Goal: Task Accomplishment & Management: Use online tool/utility

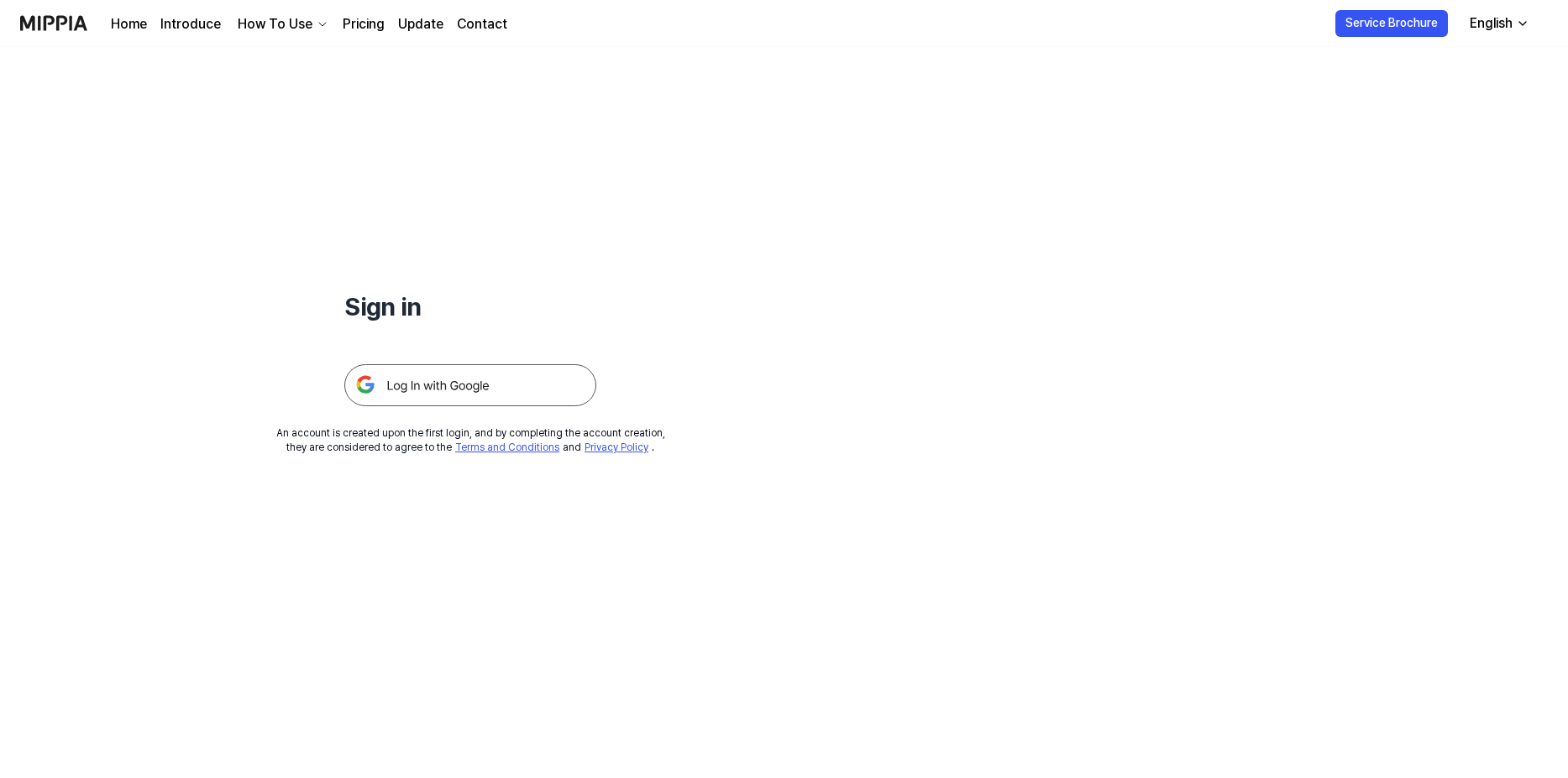
click at [515, 411] on div "Sign in An account is created upon the first login, and by completing the accou…" at bounding box center [470, 252] width 940 height 408
click at [516, 401] on img at bounding box center [471, 385] width 252 height 42
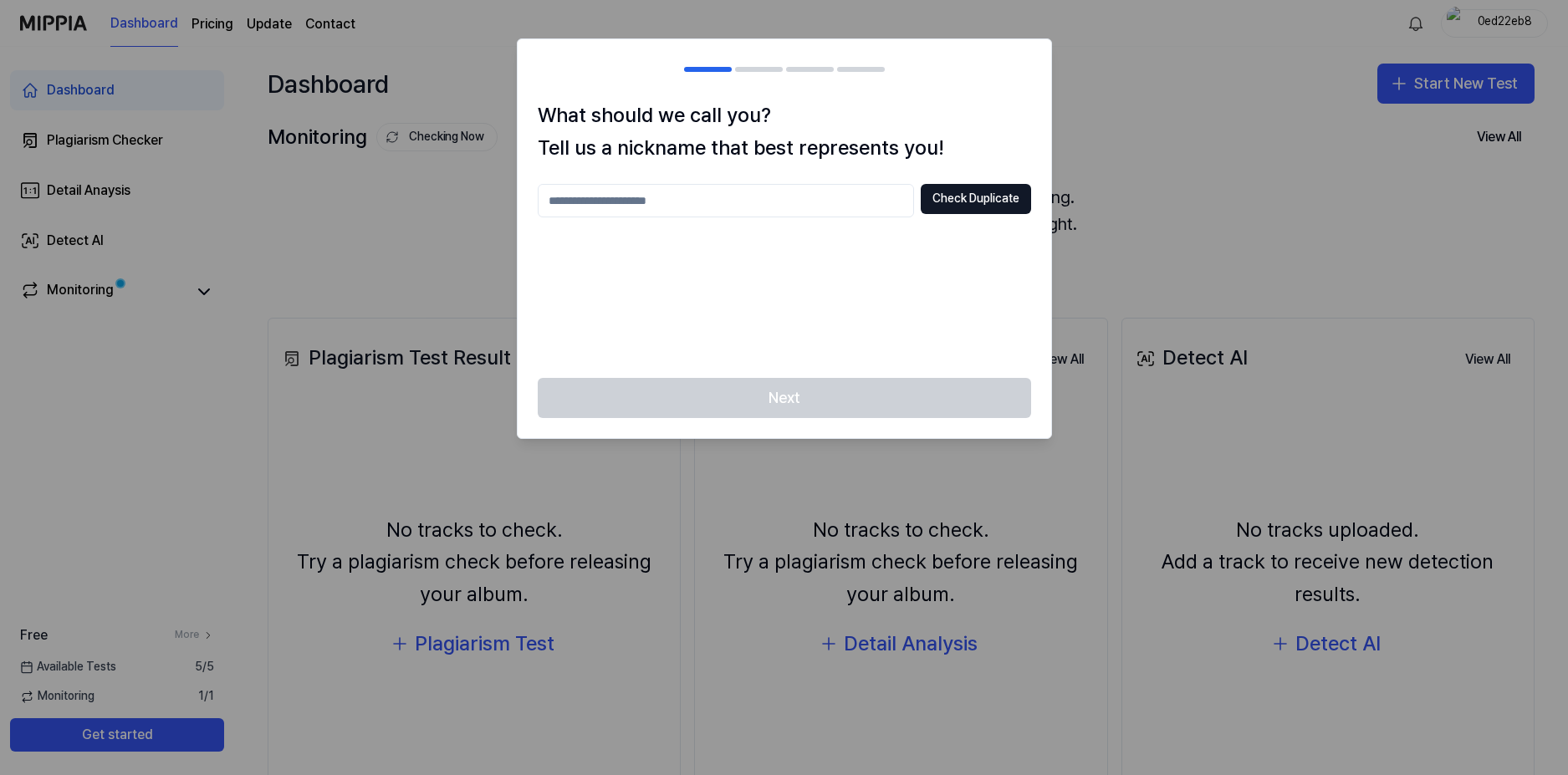
click at [687, 200] on input "text" at bounding box center [726, 200] width 376 height 33
type input "*******"
click at [954, 203] on button "Check Duplicate" at bounding box center [976, 198] width 111 height 30
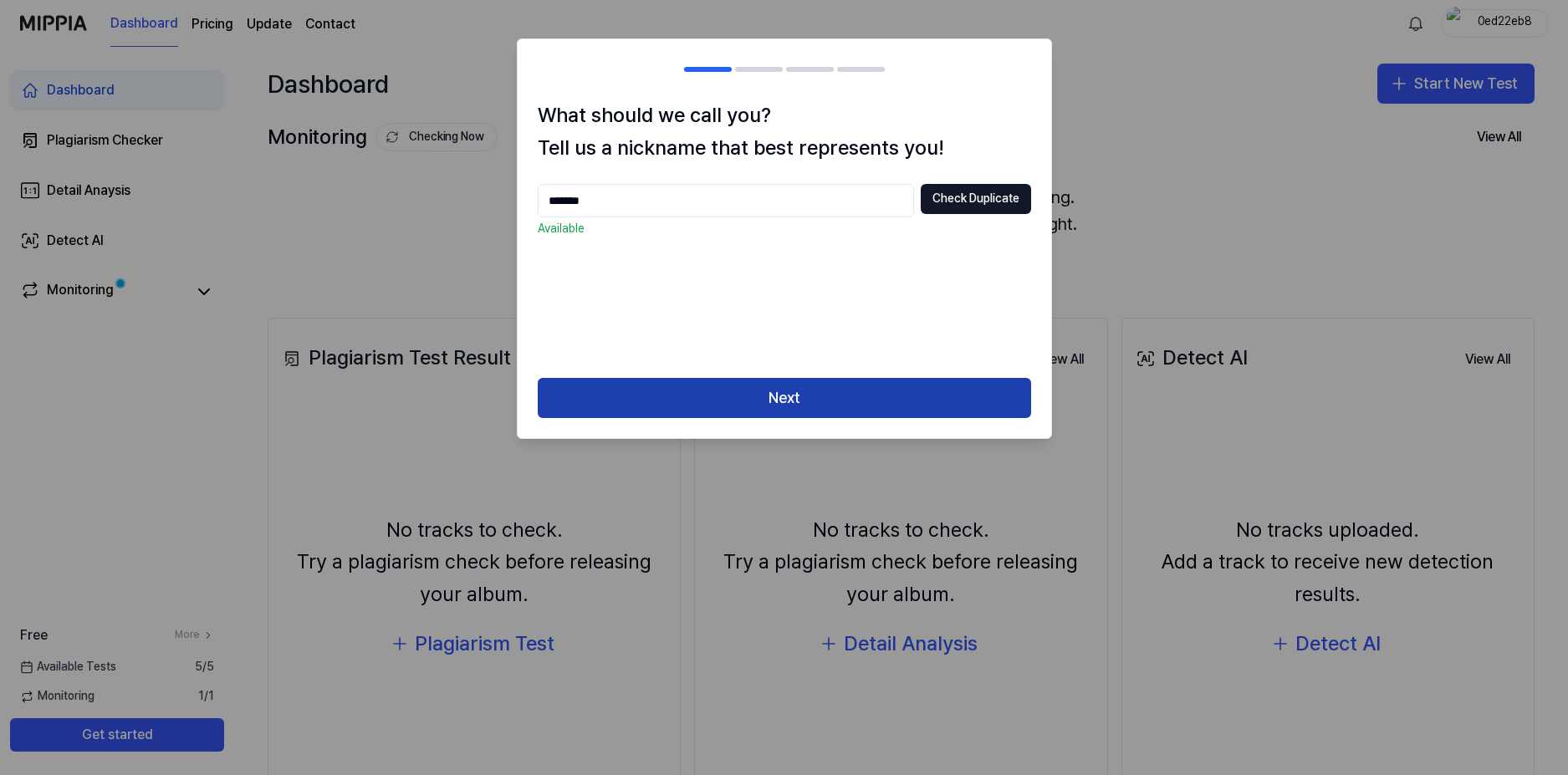
click at [730, 388] on button "Next" at bounding box center [784, 397] width 493 height 40
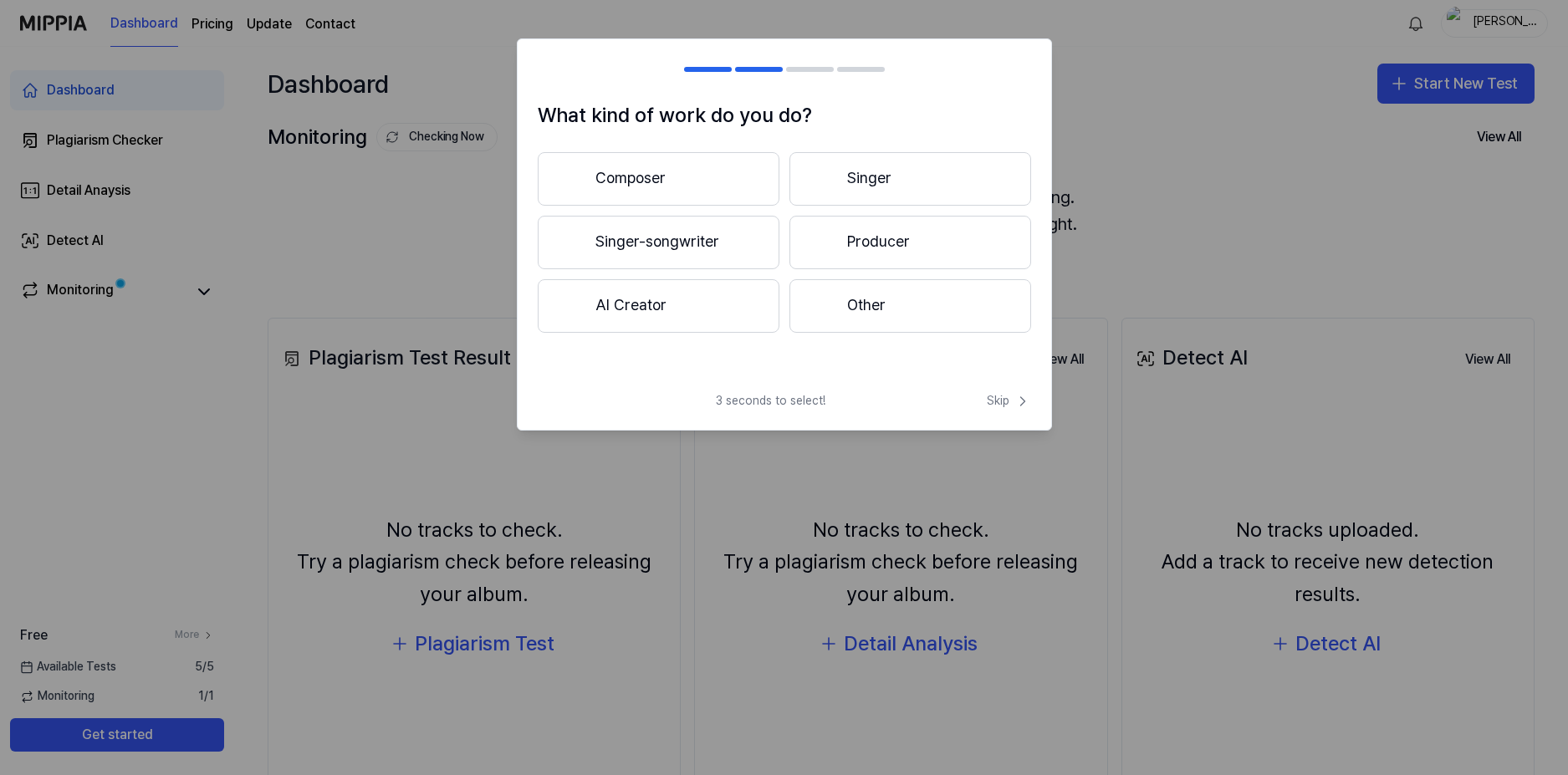
click at [838, 315] on button "Other" at bounding box center [911, 306] width 242 height 53
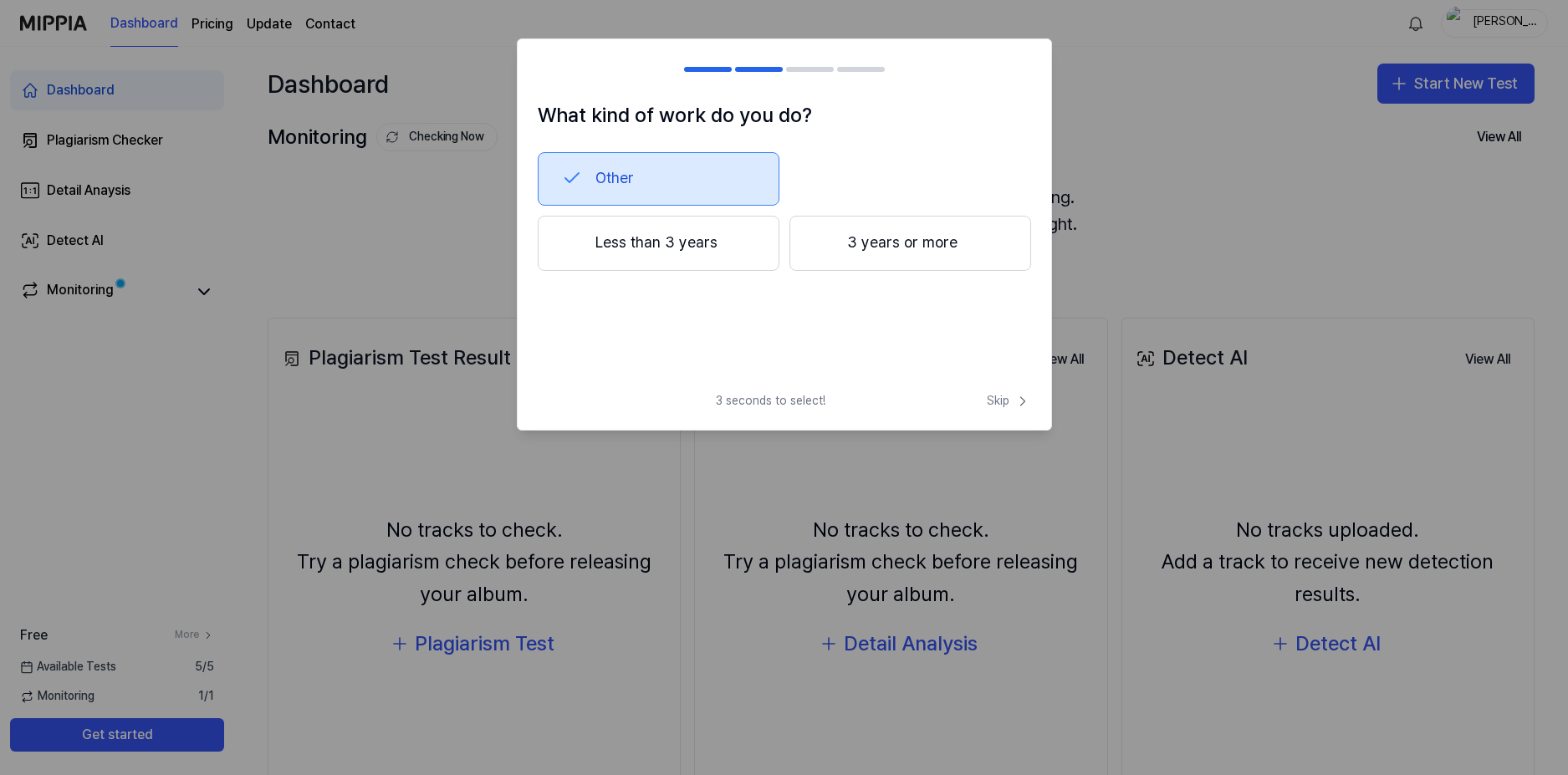
click at [861, 250] on button "3 years or more" at bounding box center [911, 243] width 242 height 55
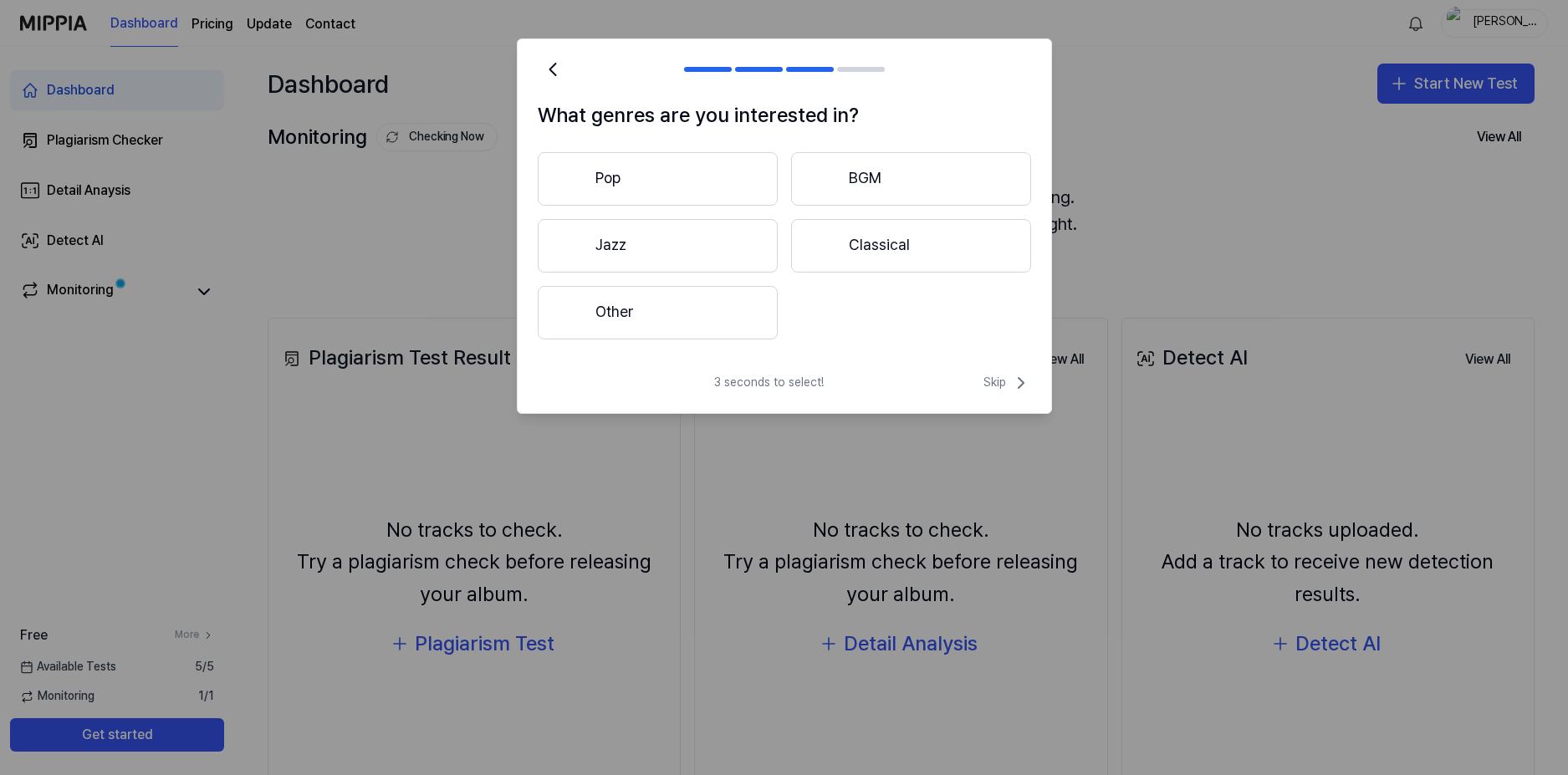
click at [698, 307] on button "Other" at bounding box center [658, 312] width 240 height 53
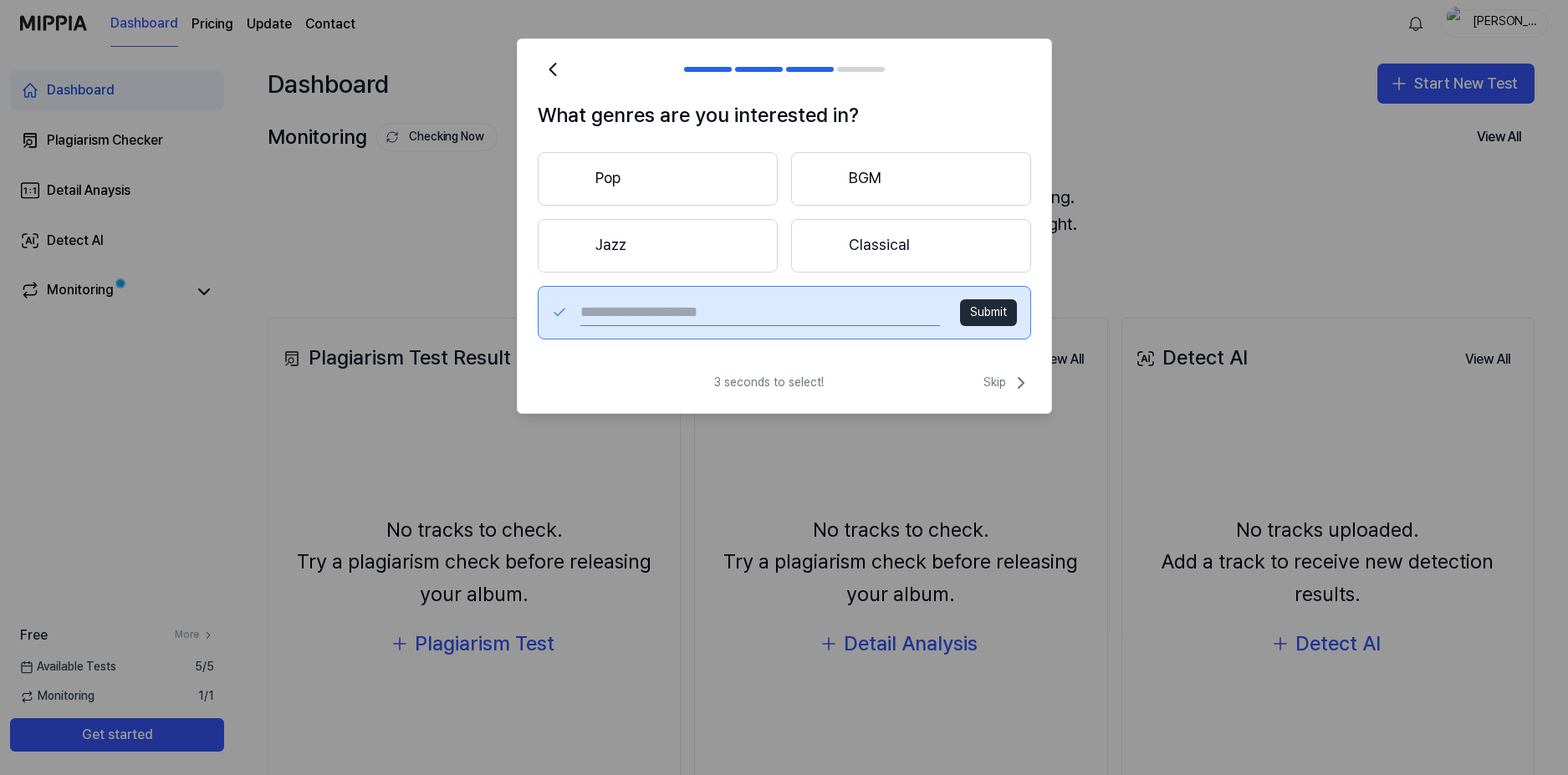
click at [617, 310] on input "text" at bounding box center [760, 312] width 359 height 27
type input "****"
click at [1011, 315] on button "Submit" at bounding box center [989, 312] width 57 height 27
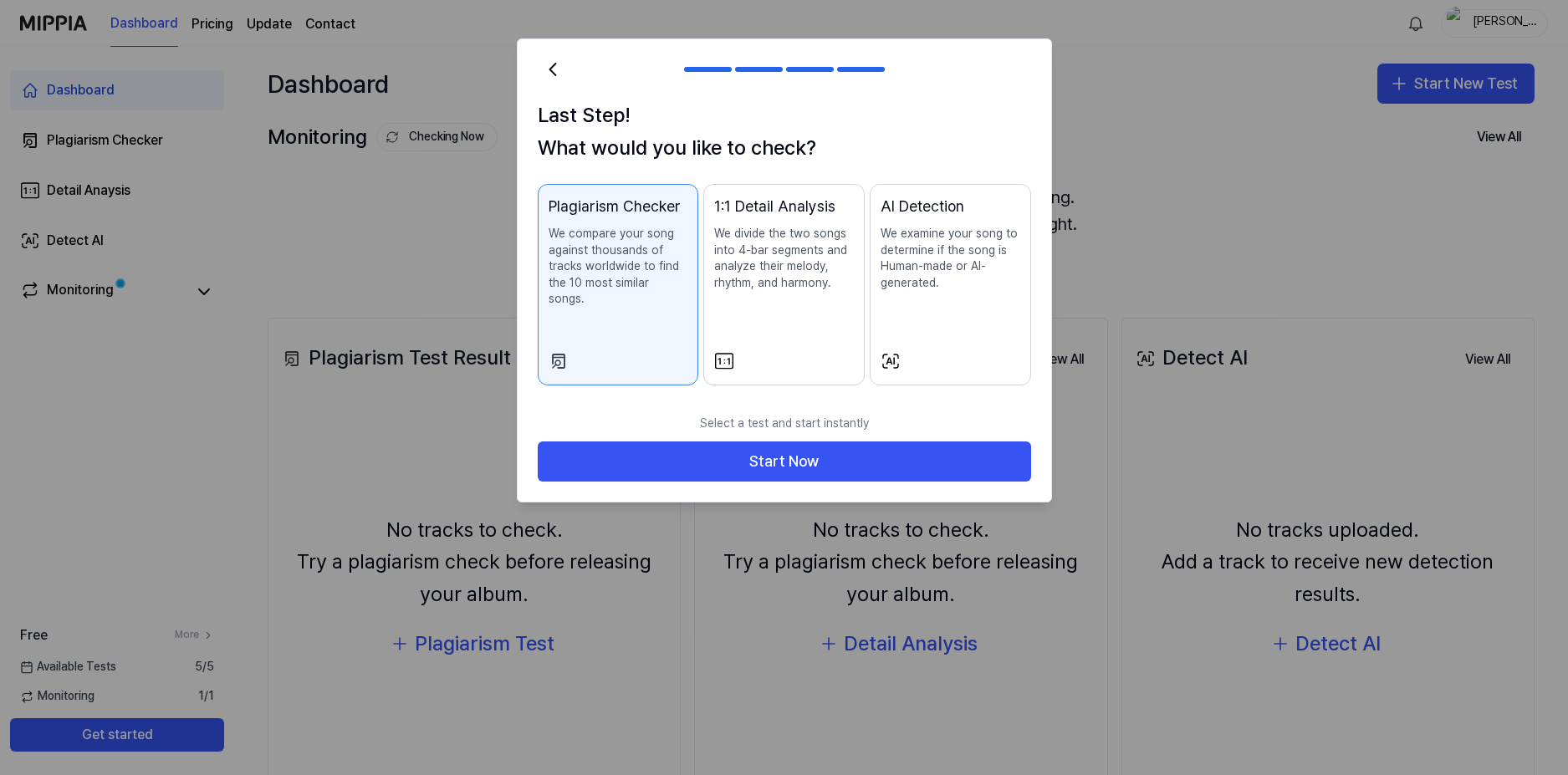
click at [802, 333] on button "1:1 Detail Analysis We divide the two songs into 4-bar segments and analyze the…" at bounding box center [784, 284] width 161 height 202
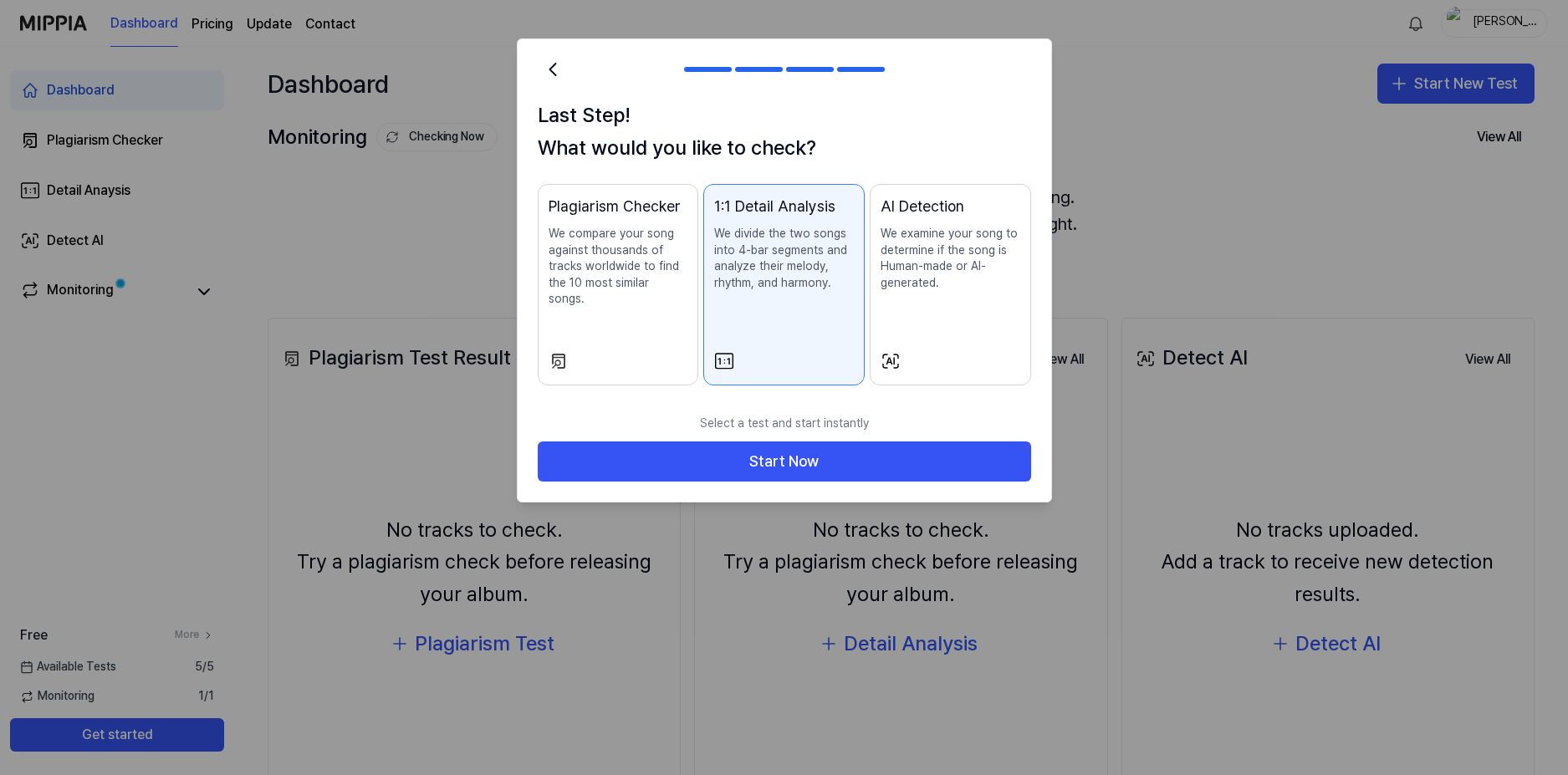
click at [963, 323] on div "AI Detection We examine your song to determine if the song is Human-made or AI-…" at bounding box center [950, 259] width 140 height 130
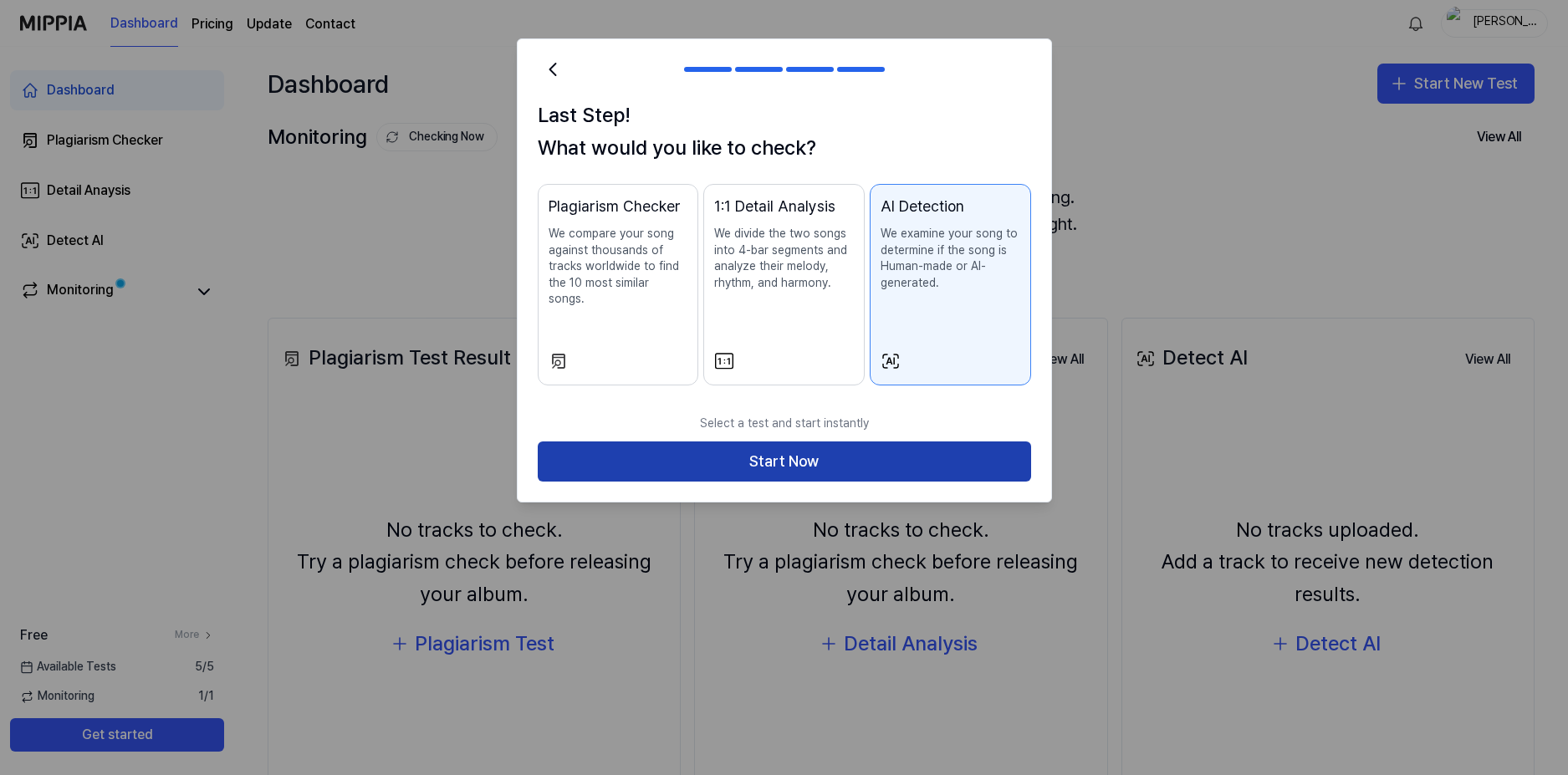
click at [934, 441] on button "Start Now" at bounding box center [784, 461] width 493 height 40
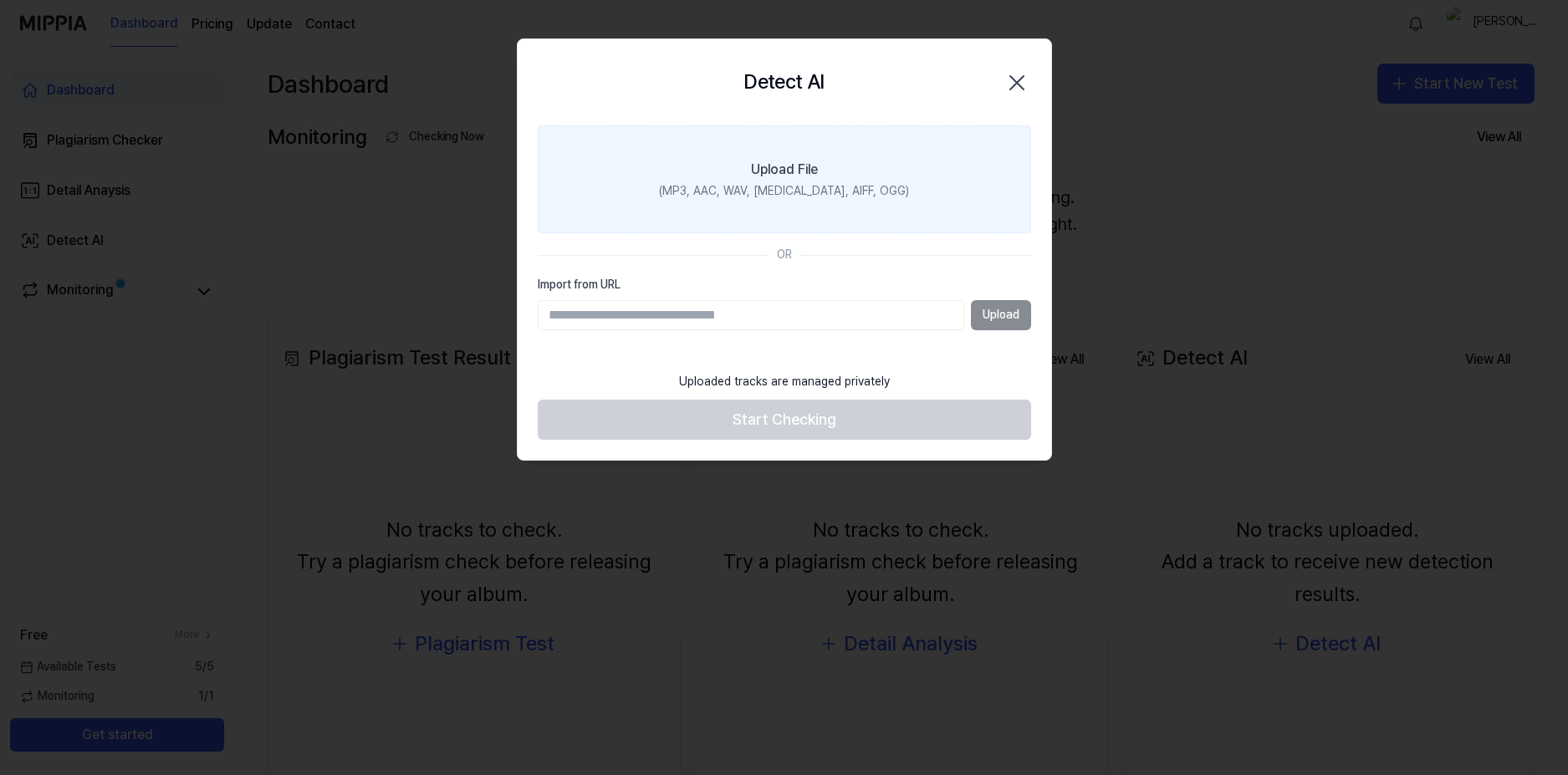
click at [808, 183] on div "(MP3, AAC, WAV, [MEDICAL_DATA], AIFF, OGG)" at bounding box center [784, 191] width 250 height 16
click at [0, 0] on input "Upload File (MP3, AAC, WAV, [MEDICAL_DATA], AIFF, OGG)" at bounding box center [0, 0] width 0 height 0
click at [775, 185] on div "(MP3, AAC, WAV, [MEDICAL_DATA], AIFF, OGG)" at bounding box center [784, 191] width 250 height 16
click at [0, 0] on input "Upload File (MP3, AAC, WAV, [MEDICAL_DATA], AIFF, OGG)" at bounding box center [0, 0] width 0 height 0
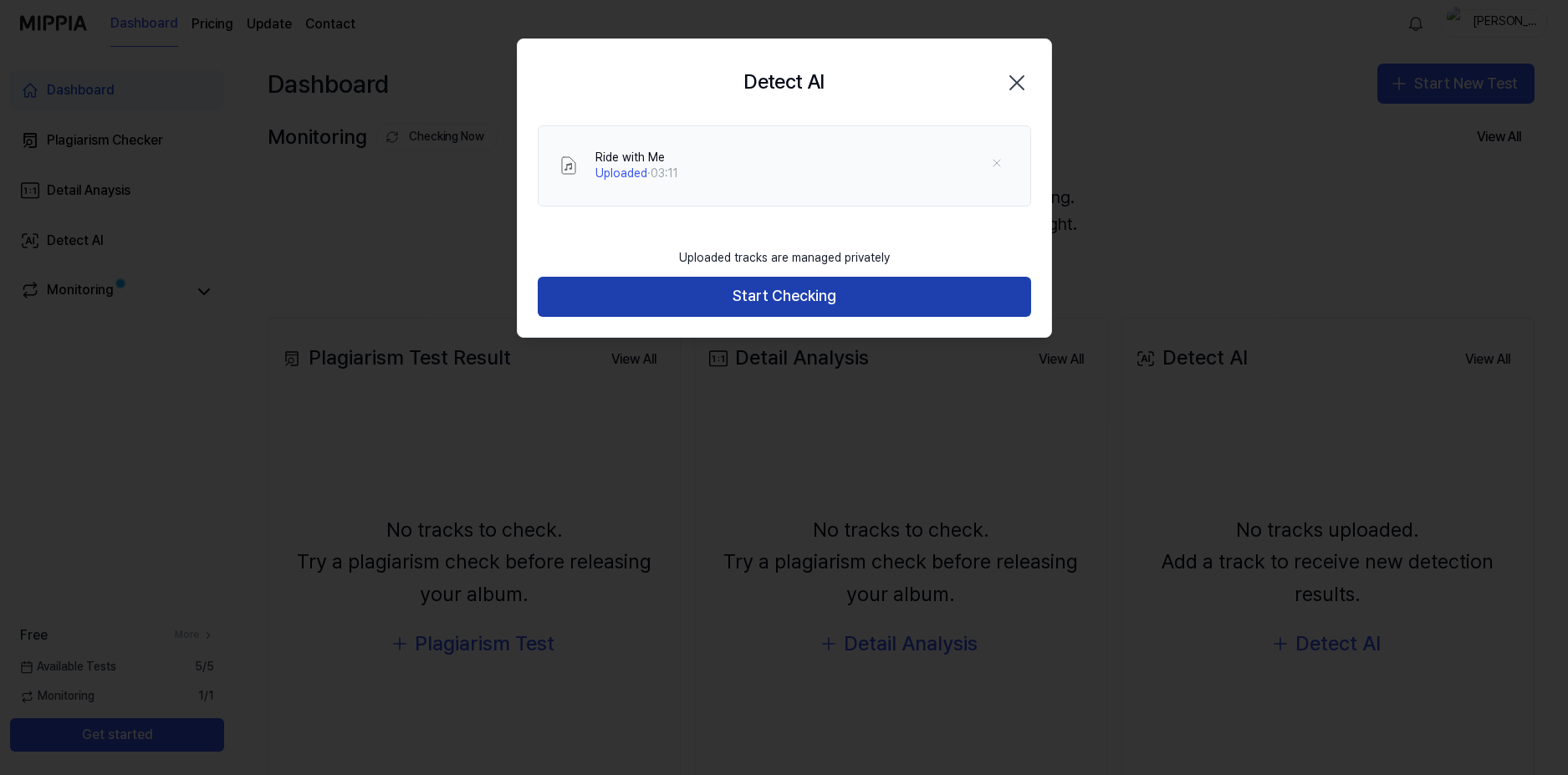
click at [728, 308] on button "Start Checking" at bounding box center [784, 297] width 493 height 40
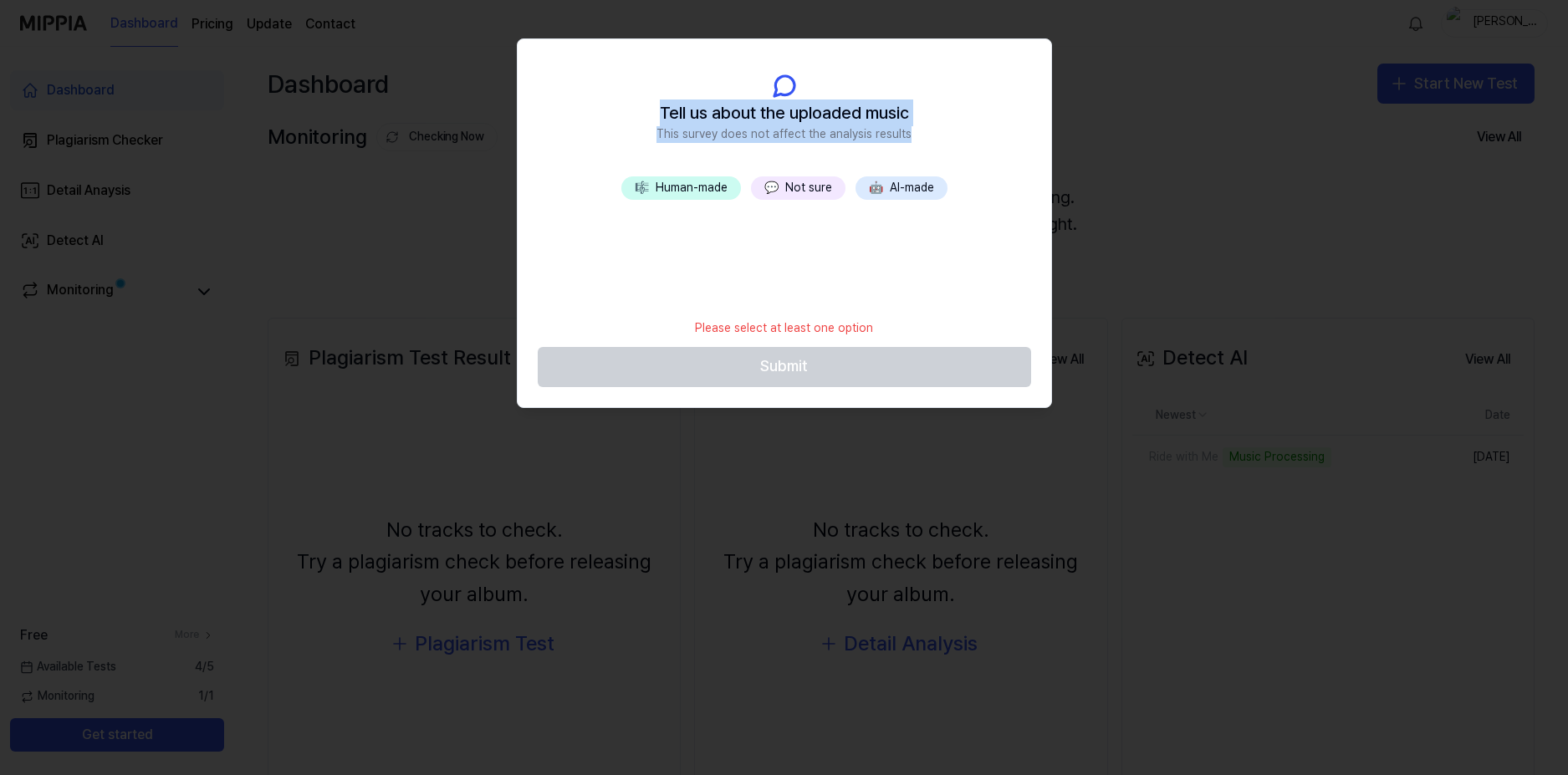
drag, startPoint x: 657, startPoint y: 112, endPoint x: 929, endPoint y: 149, distance: 274.5
click at [929, 149] on header "Tell us about the uploaded music This survey does not affect the analysis resul…" at bounding box center [784, 108] width 534 height 137
click at [810, 182] on button "💬 Not sure" at bounding box center [798, 188] width 94 height 23
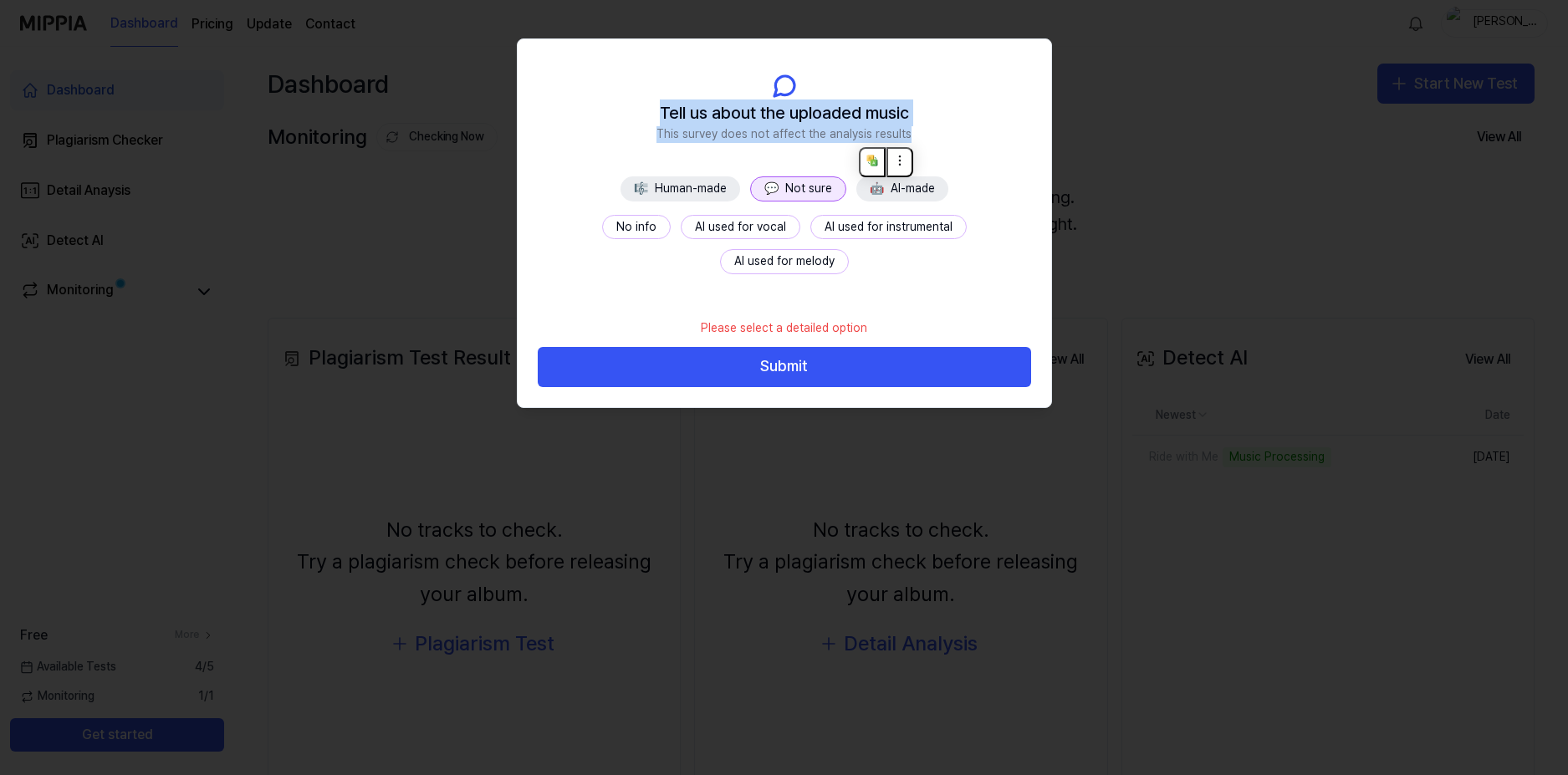
click at [602, 227] on button "No info" at bounding box center [637, 227] width 69 height 25
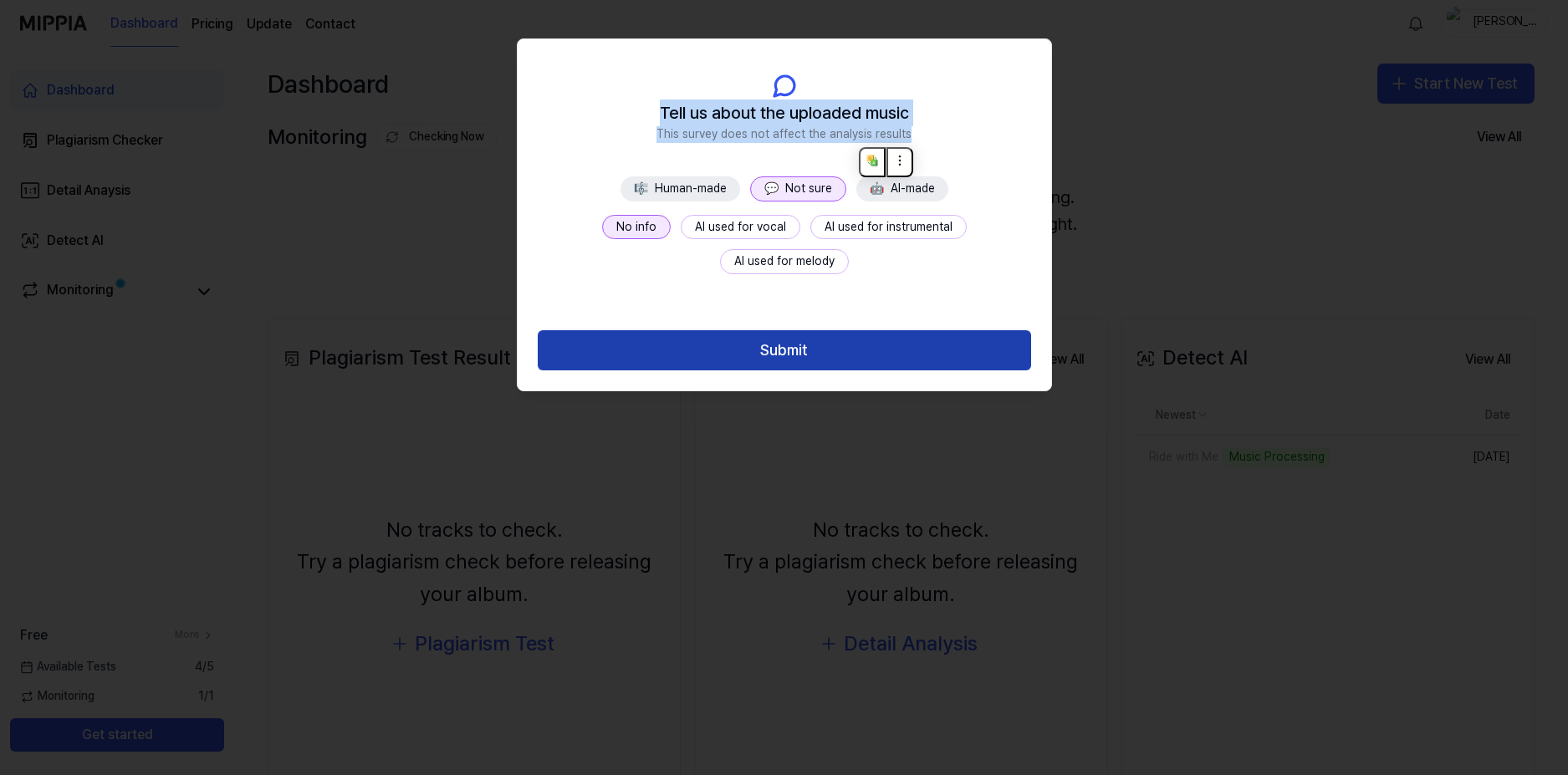
click at [736, 336] on button "Submit" at bounding box center [784, 350] width 493 height 40
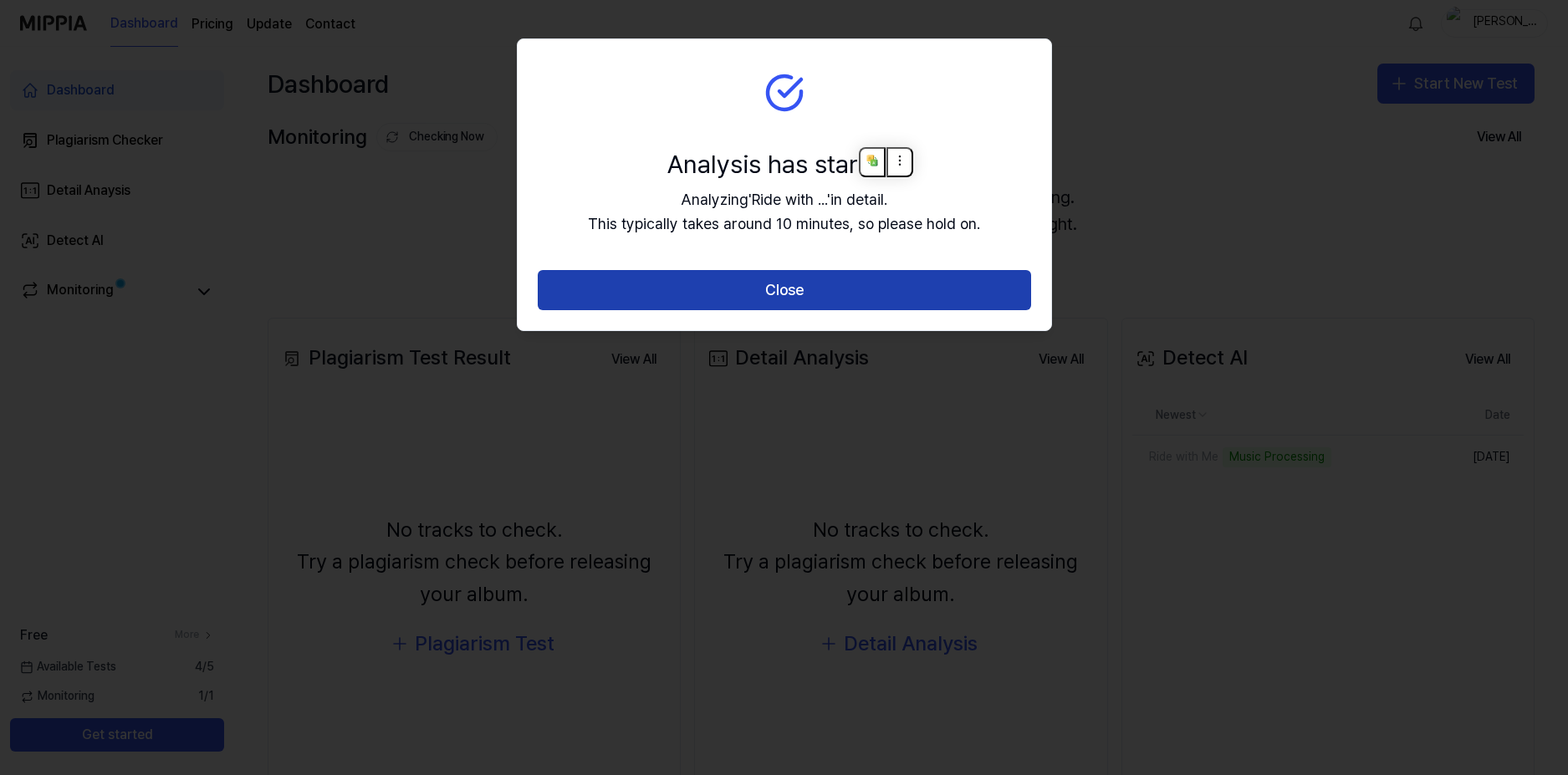
click at [765, 285] on button "Close" at bounding box center [784, 290] width 493 height 40
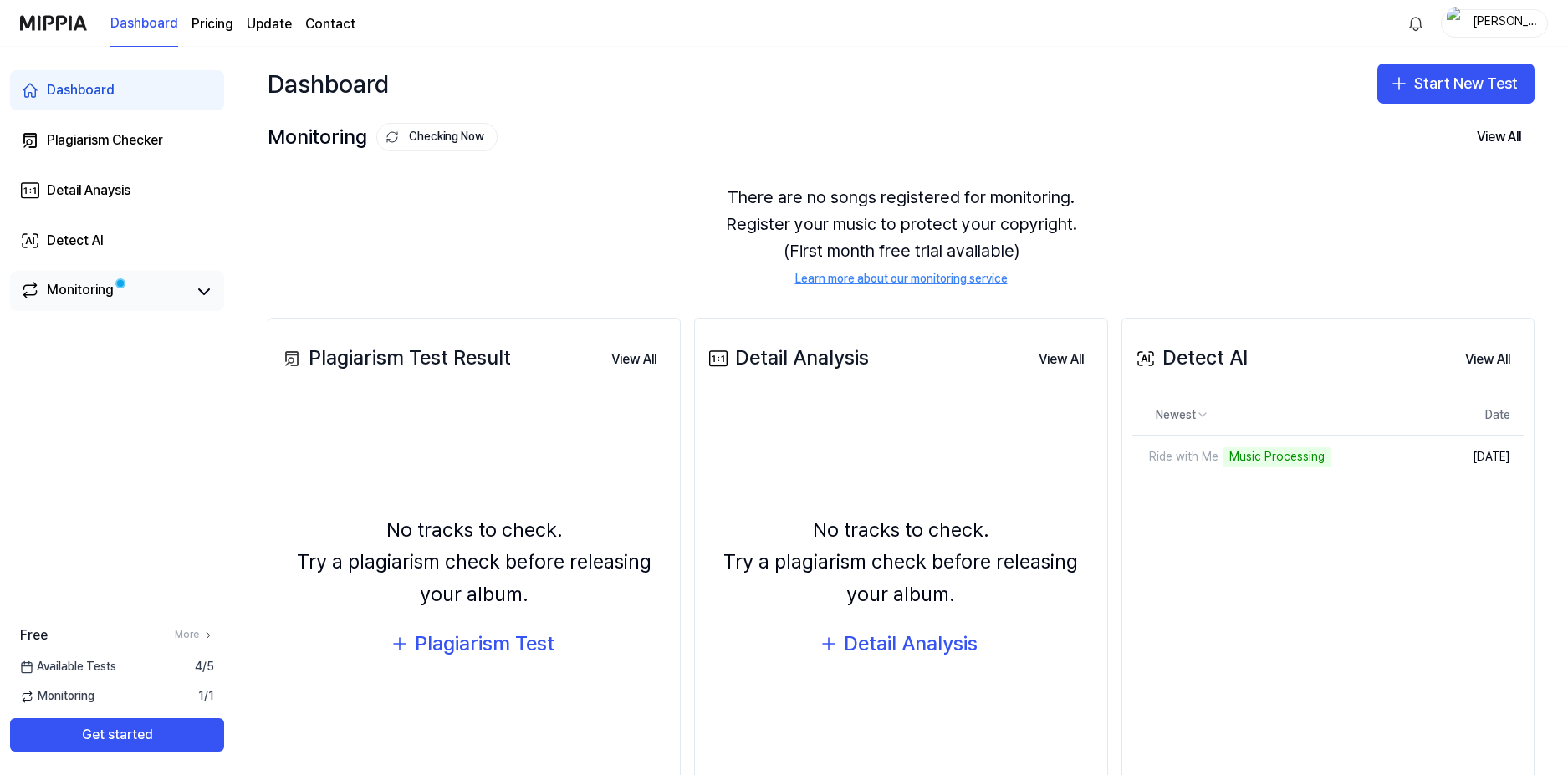
click at [114, 306] on div "Monitoring" at bounding box center [117, 291] width 214 height 40
click at [139, 294] on link "Monitoring" at bounding box center [103, 291] width 167 height 23
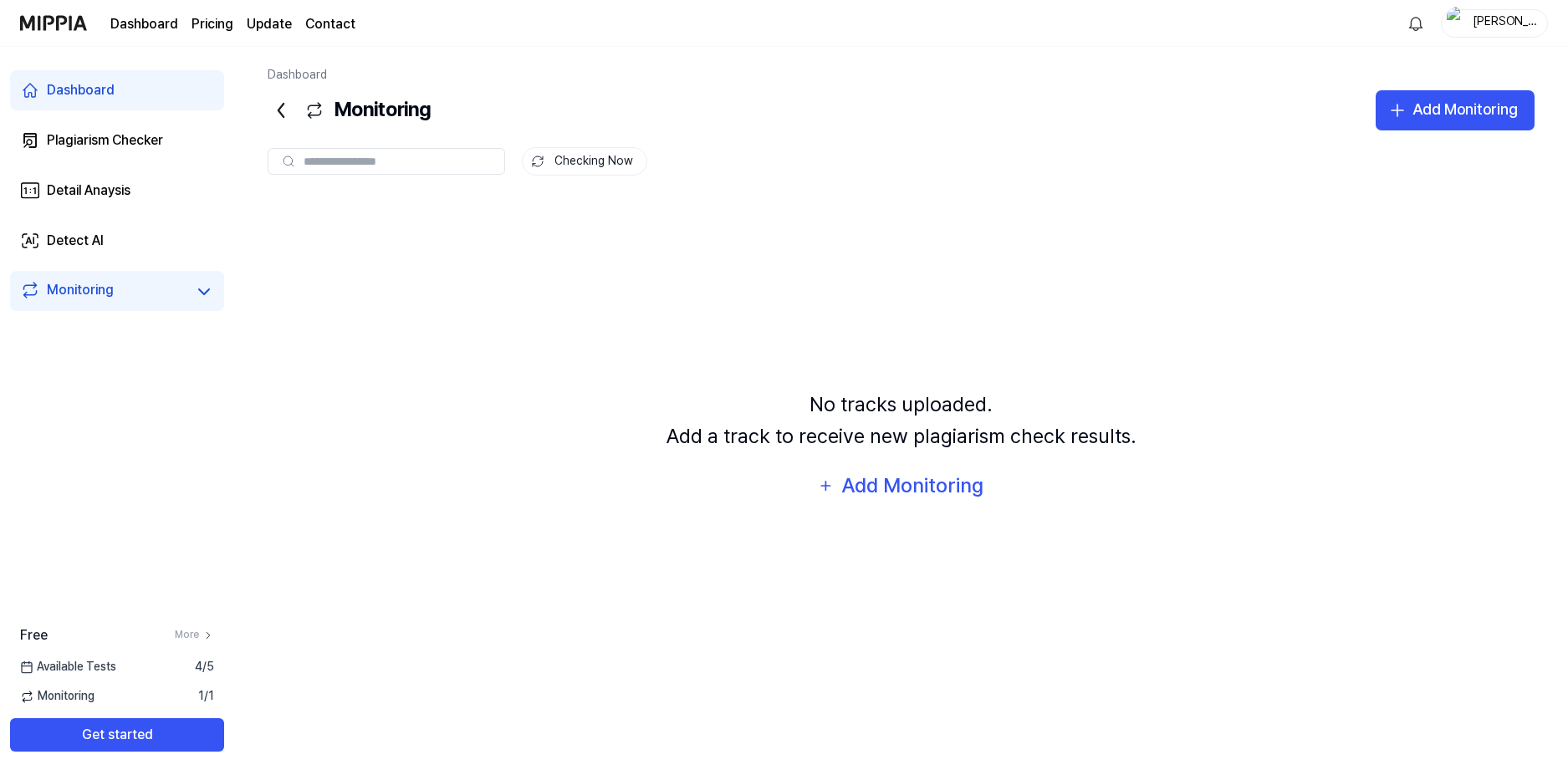
click at [106, 97] on div "Dashboard" at bounding box center [81, 90] width 68 height 20
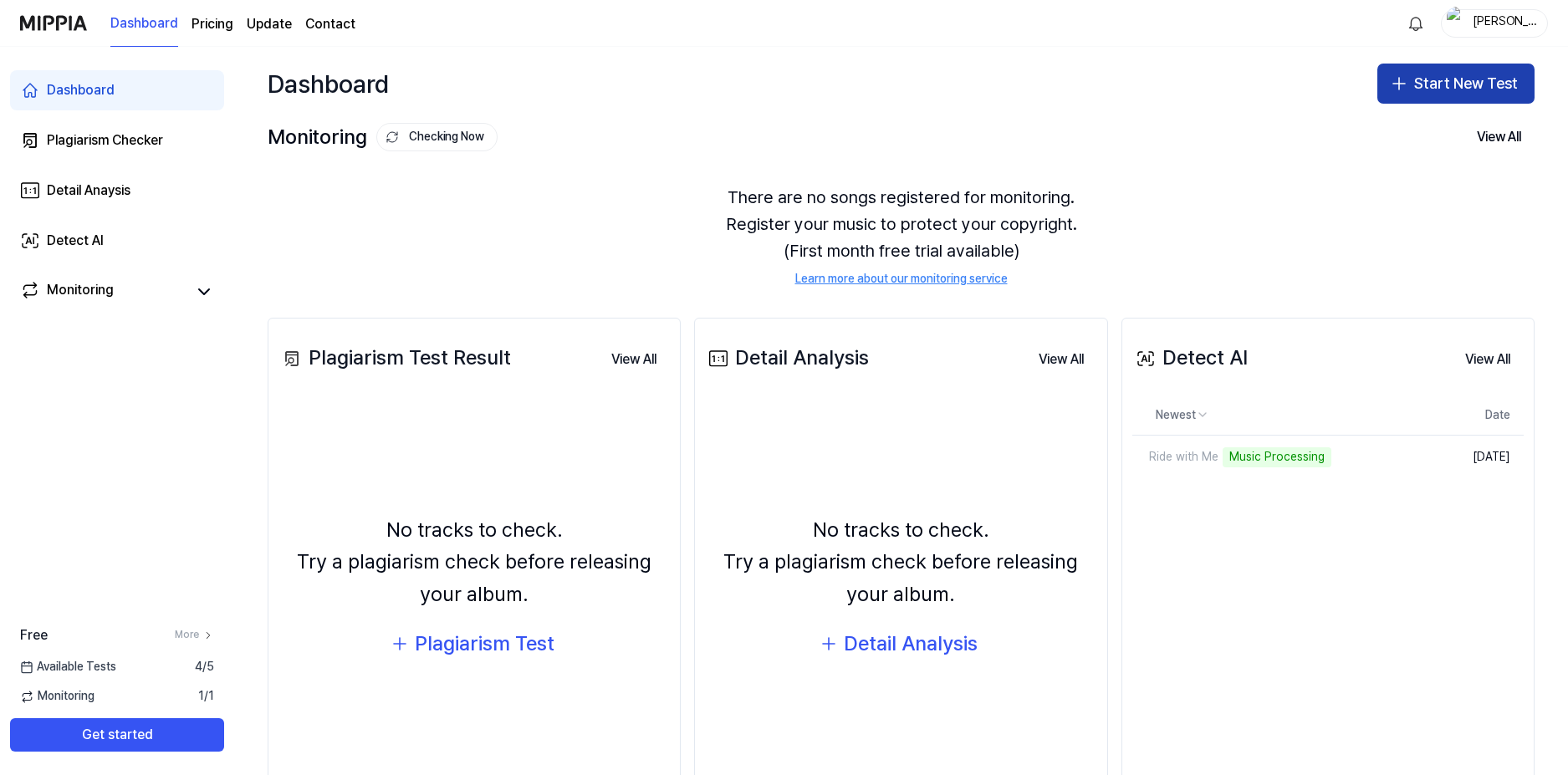
click at [1435, 89] on button "Start New Test" at bounding box center [1456, 83] width 157 height 40
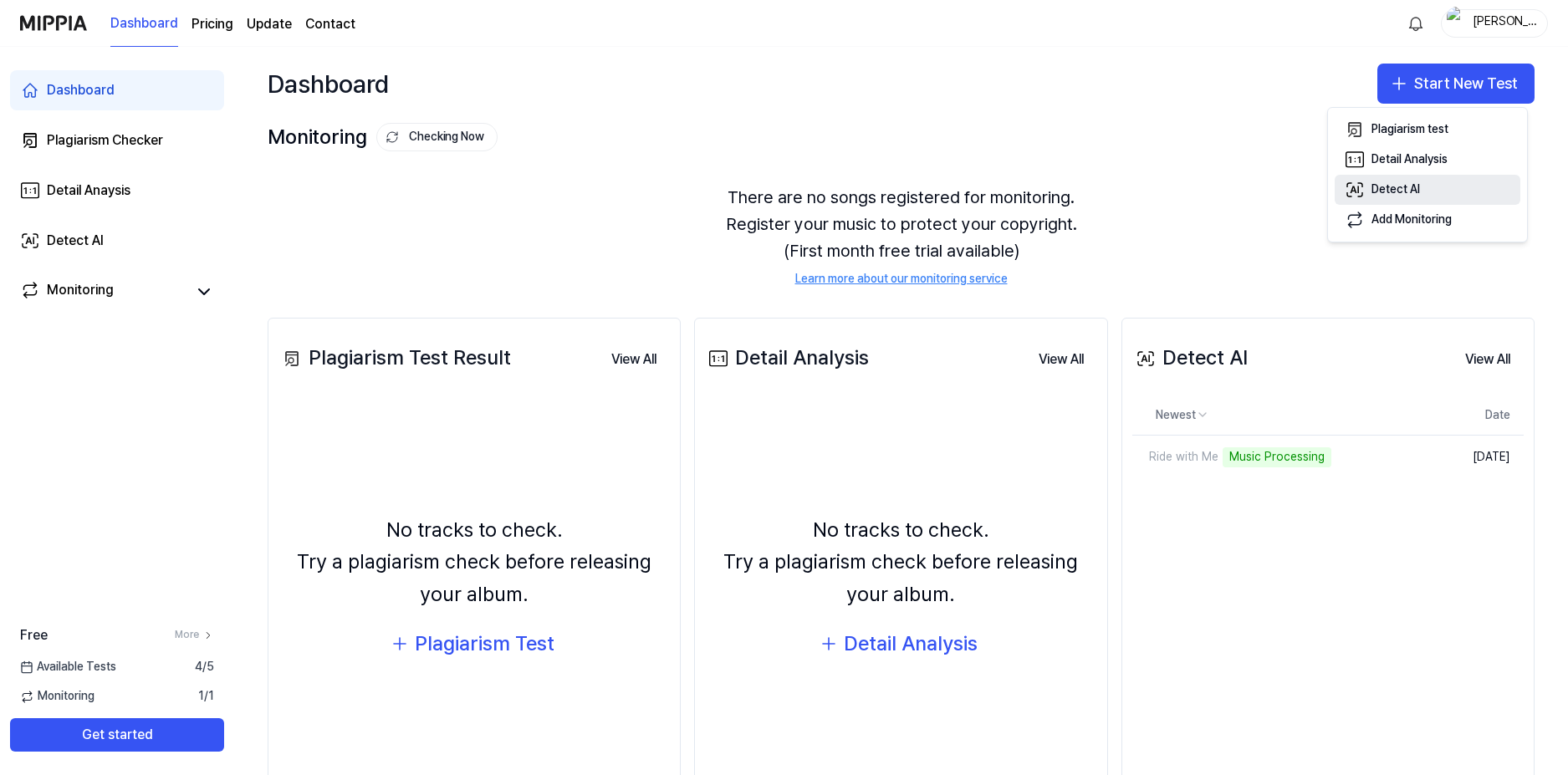
click at [1370, 182] on button "Detect AI" at bounding box center [1427, 190] width 185 height 30
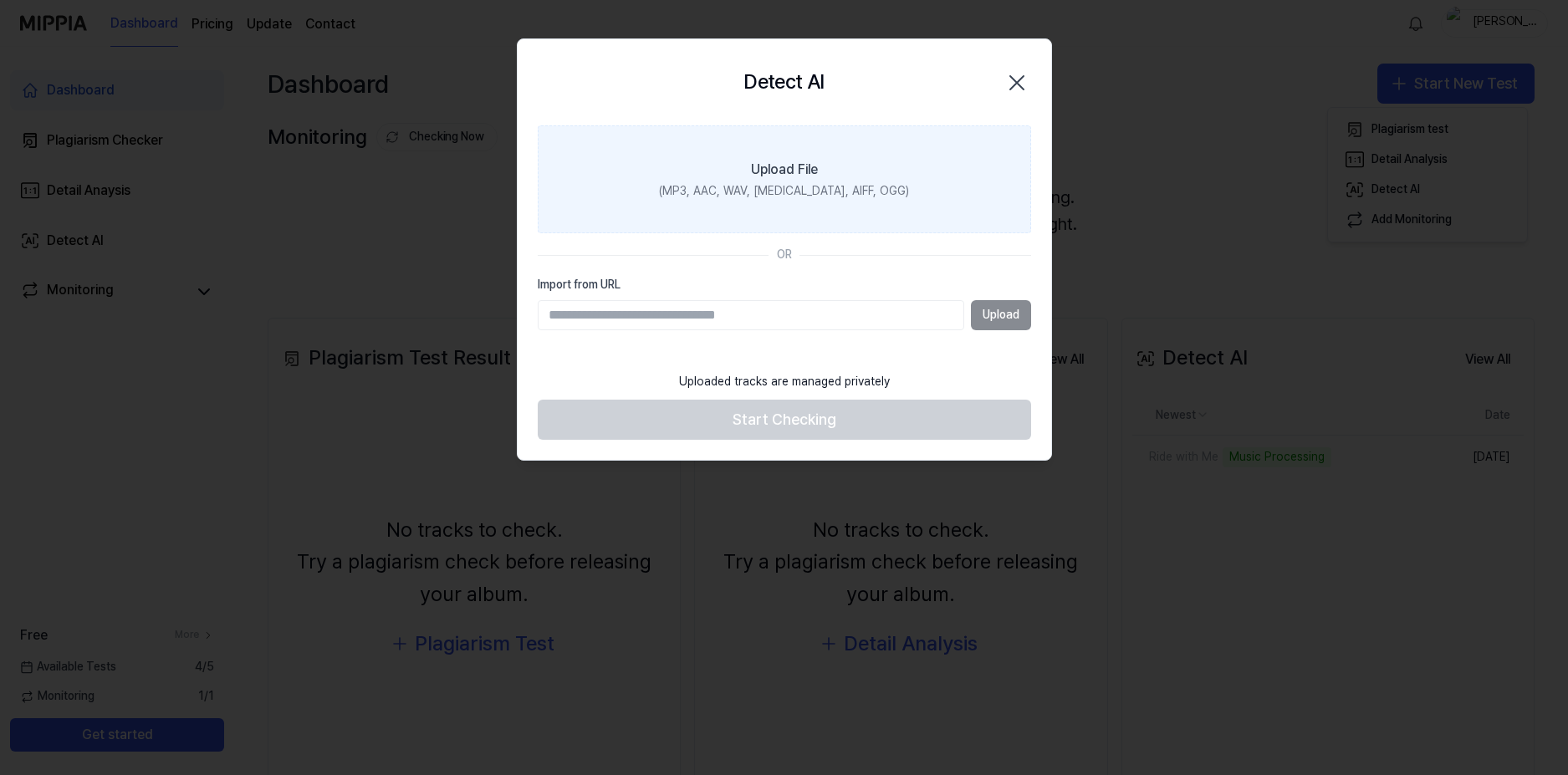
click at [789, 197] on div "(MP3, AAC, WAV, [MEDICAL_DATA], AIFF, OGG)" at bounding box center [784, 191] width 250 height 16
click at [0, 0] on input "Upload File (MP3, AAC, WAV, [MEDICAL_DATA], AIFF, OGG)" at bounding box center [0, 0] width 0 height 0
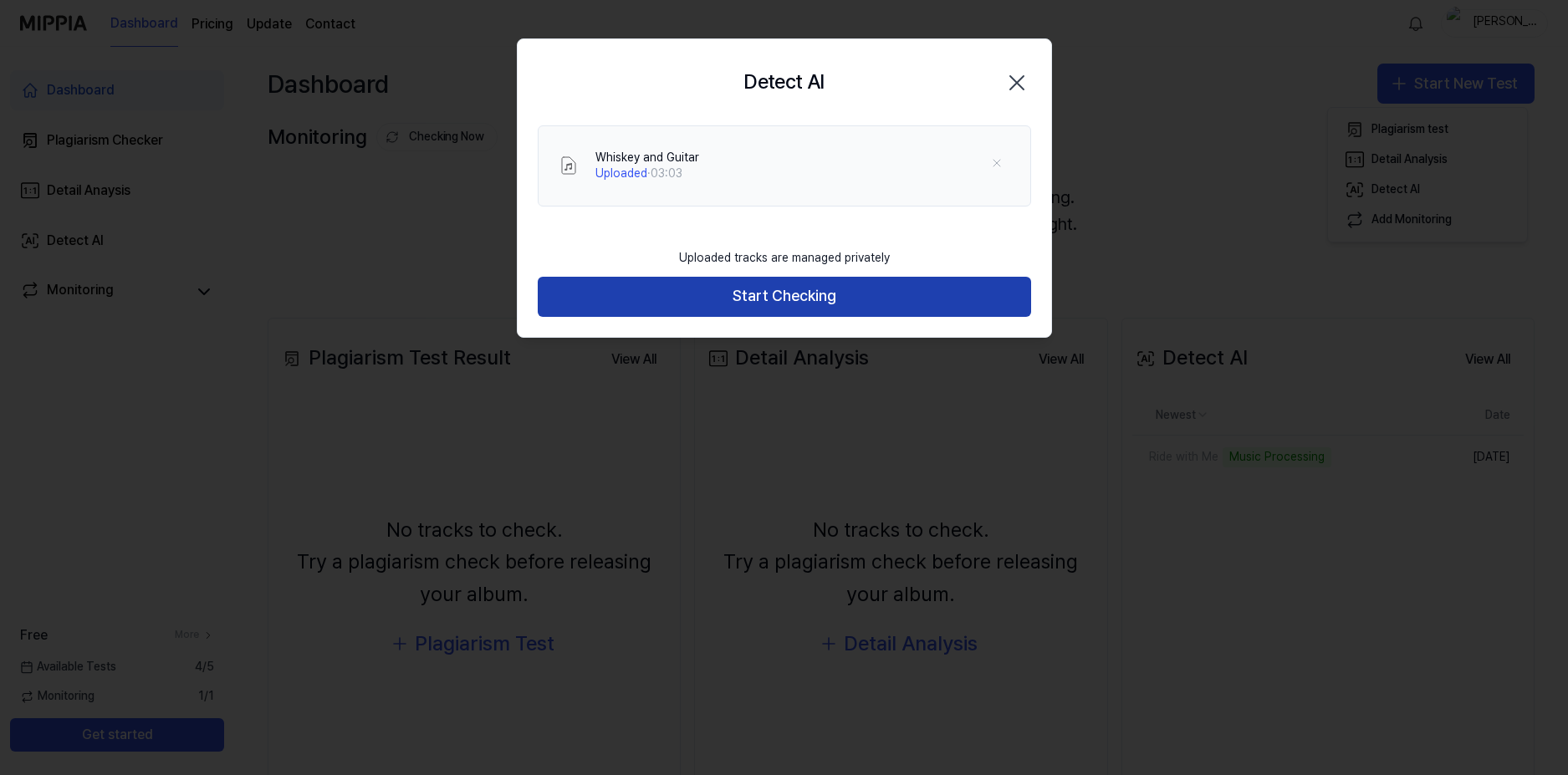
click at [647, 299] on button "Start Checking" at bounding box center [784, 297] width 493 height 40
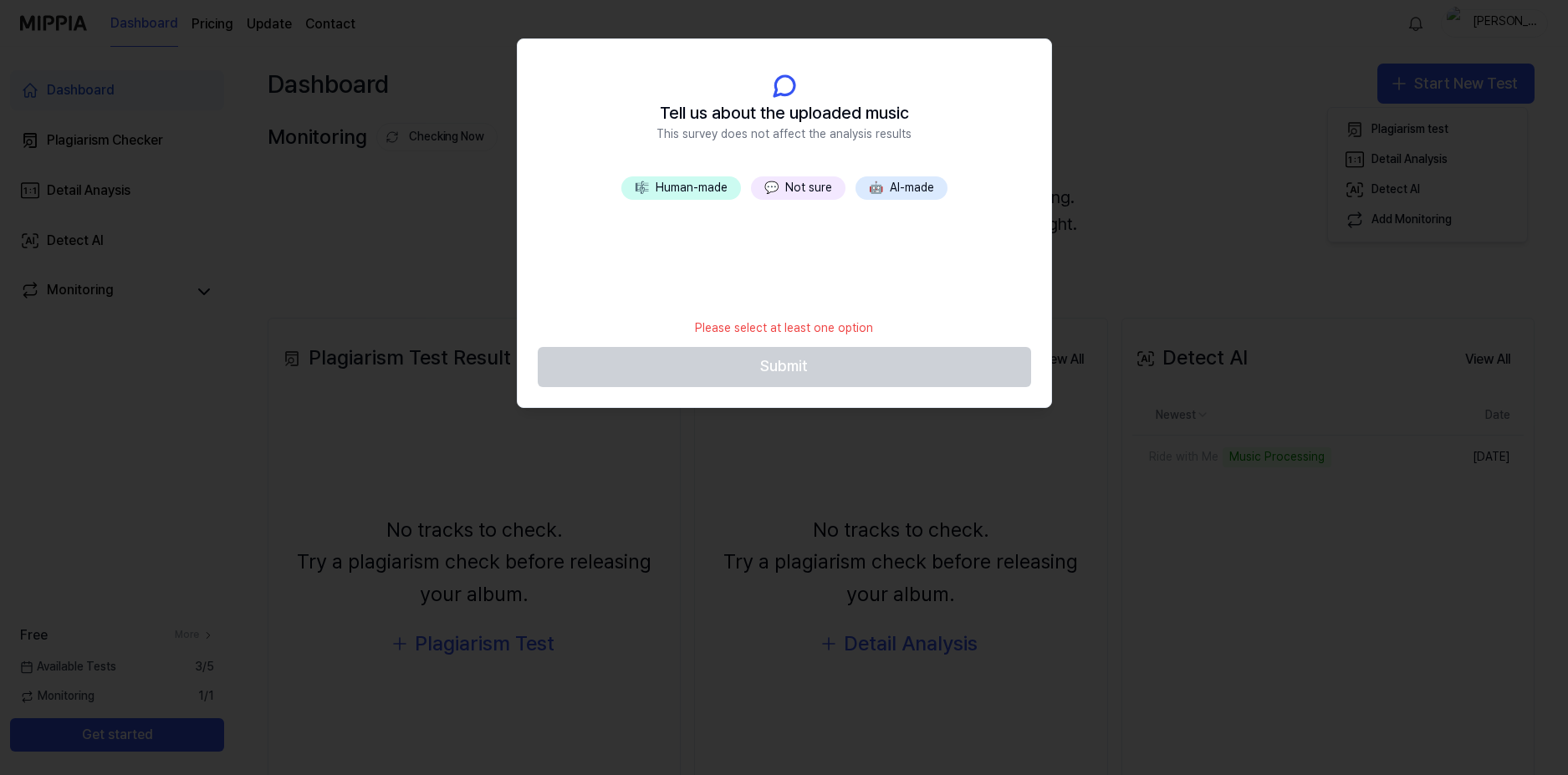
click at [768, 184] on span "💬" at bounding box center [772, 187] width 15 height 14
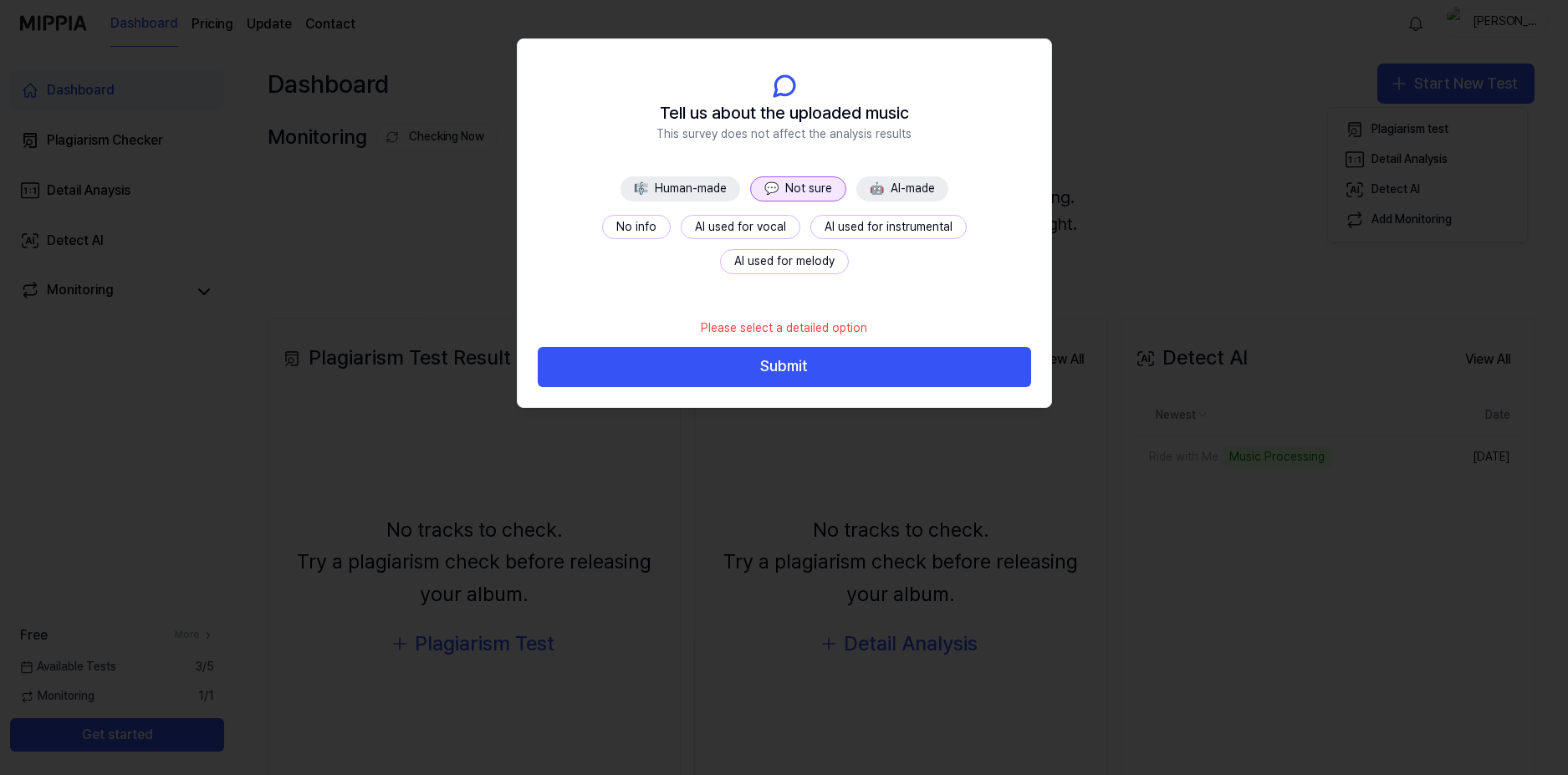
click at [602, 224] on button "No info" at bounding box center [637, 227] width 69 height 25
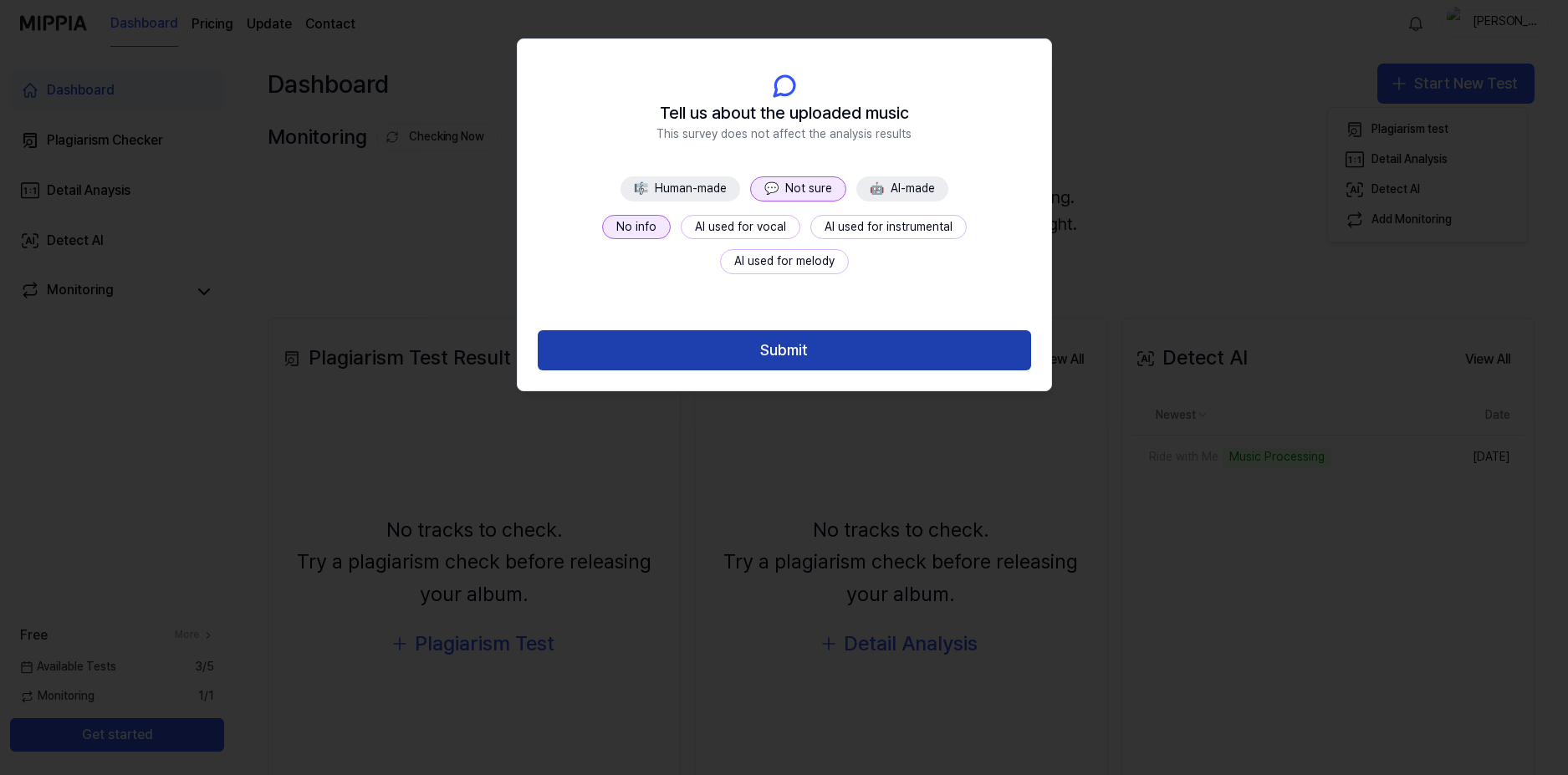
click at [727, 336] on button "Submit" at bounding box center [784, 350] width 493 height 40
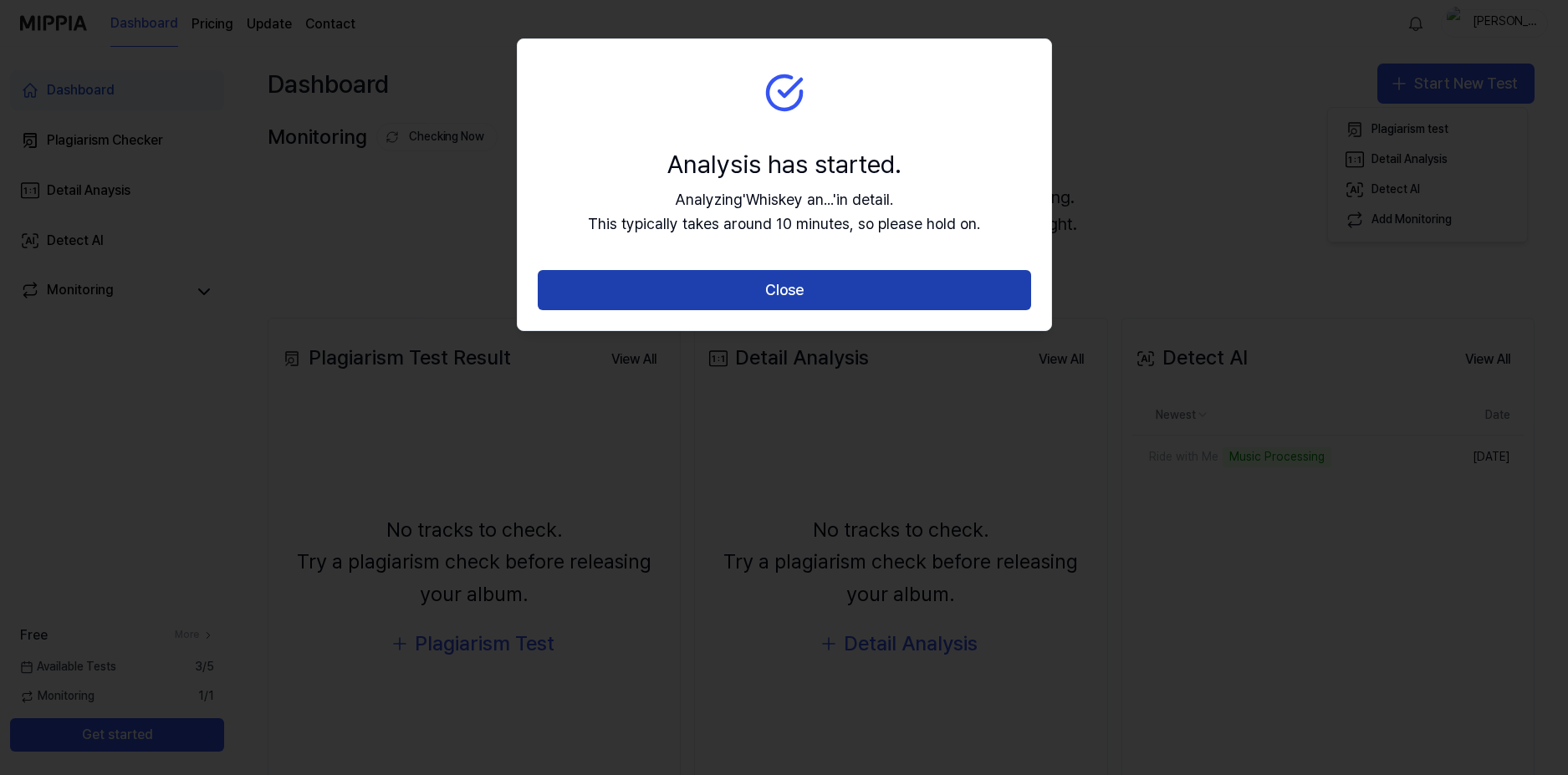
click at [693, 296] on button "Close" at bounding box center [784, 290] width 493 height 40
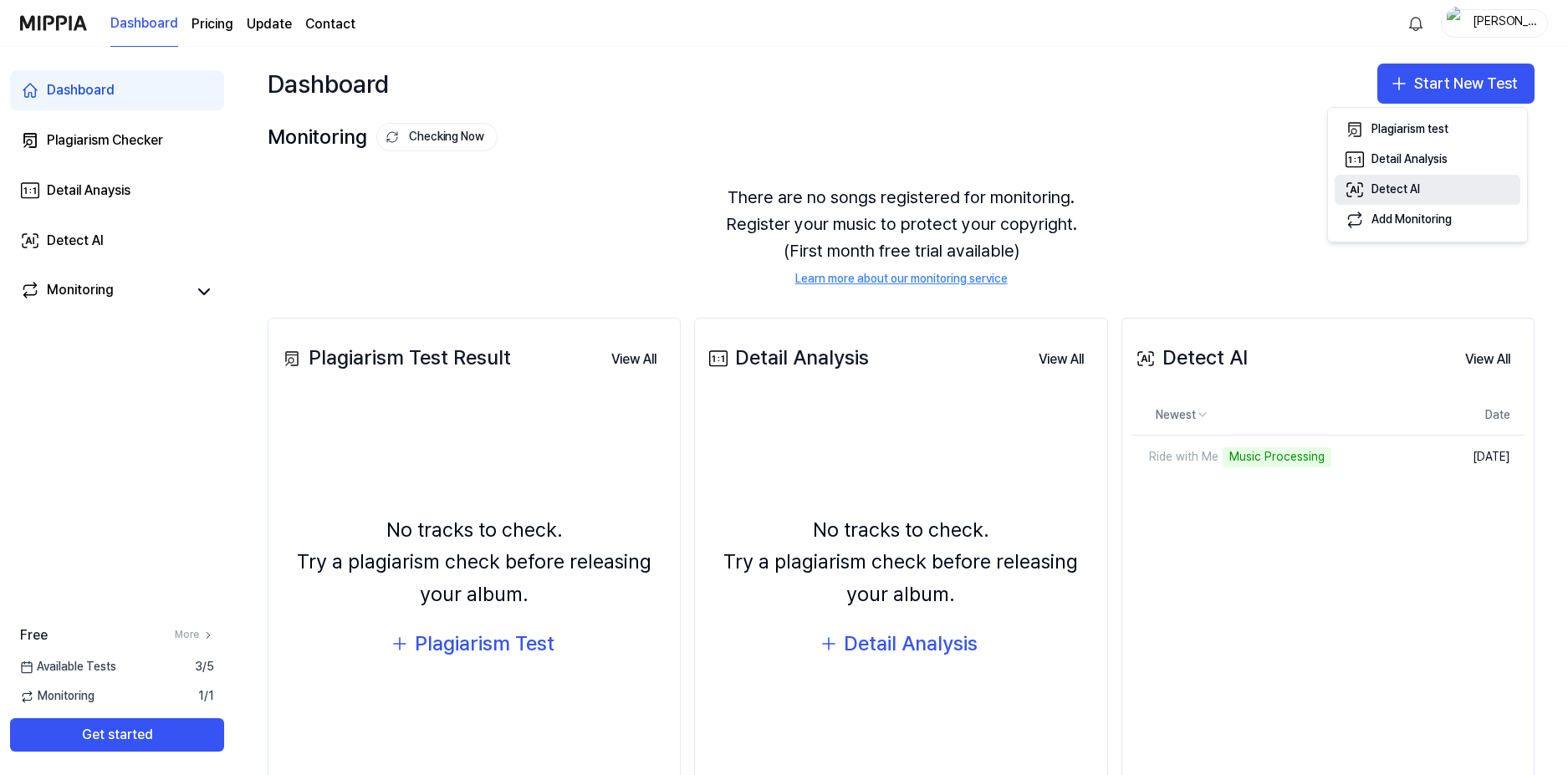
click at [1371, 184] on div "Detect AI" at bounding box center [1395, 189] width 49 height 16
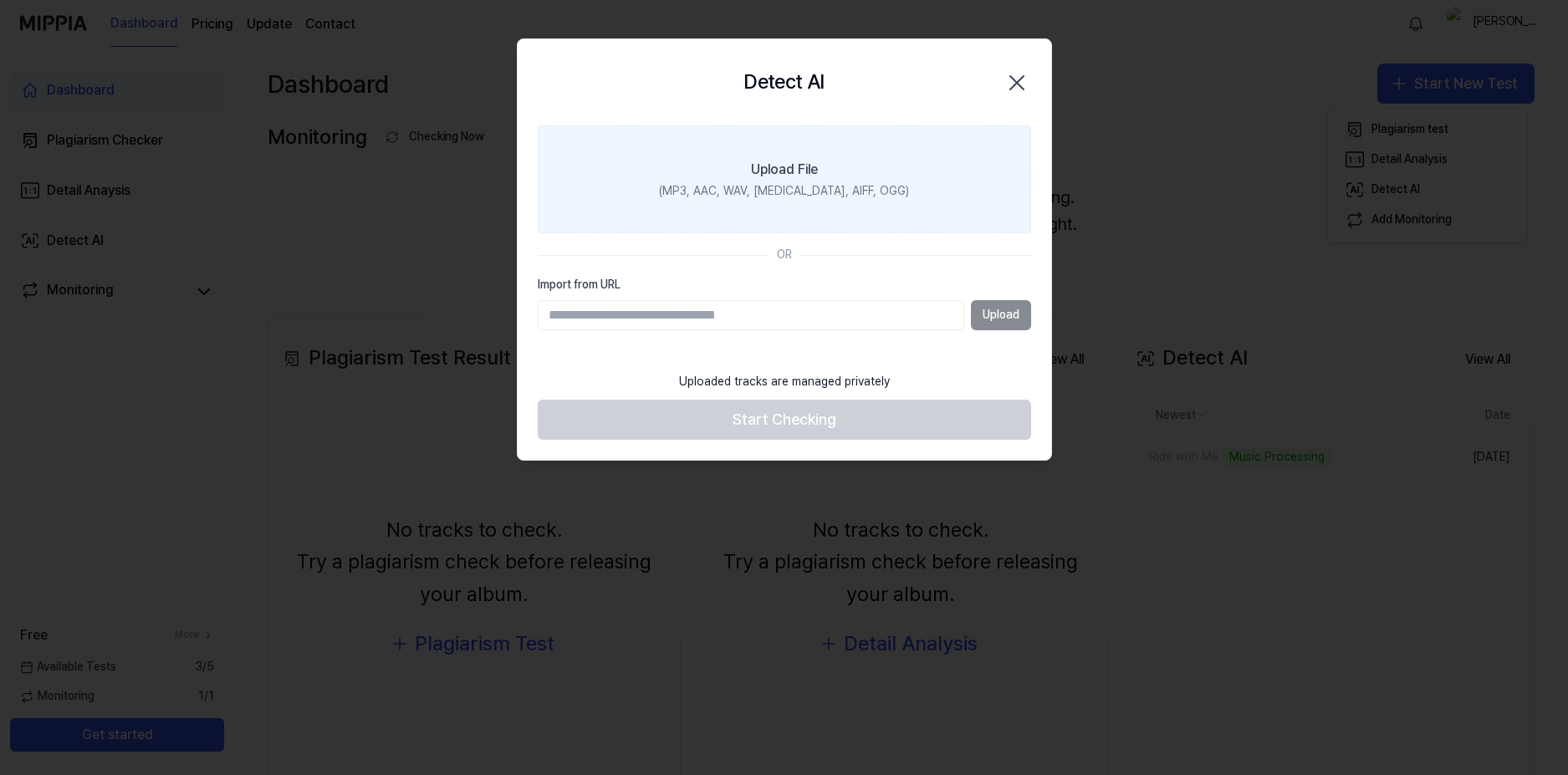
click at [808, 178] on div "Upload File" at bounding box center [784, 169] width 67 height 20
click at [0, 0] on input "Upload File (MP3, AAC, WAV, [MEDICAL_DATA], AIFF, OGG)" at bounding box center [0, 0] width 0 height 0
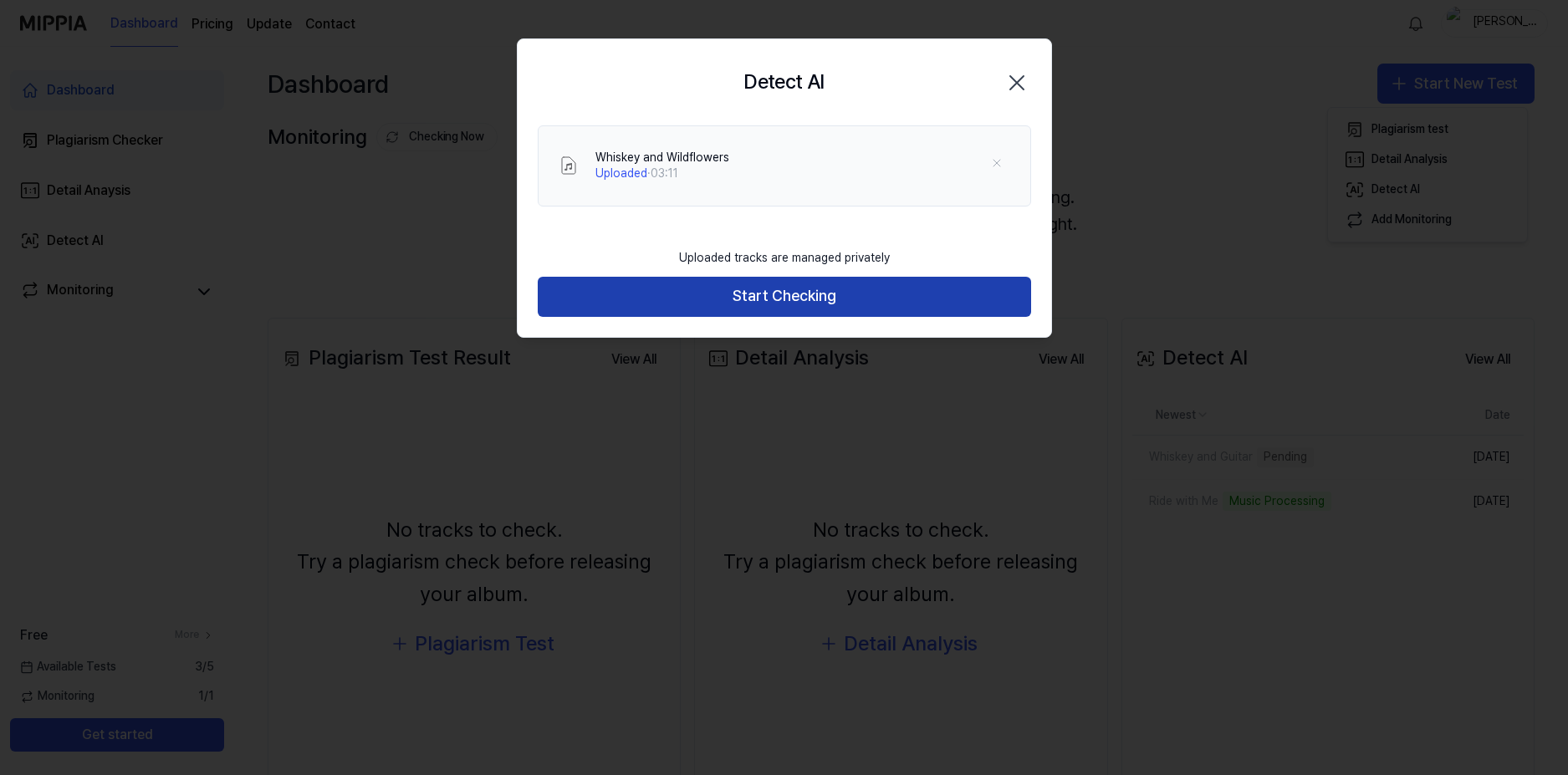
click at [734, 290] on button "Start Checking" at bounding box center [784, 297] width 493 height 40
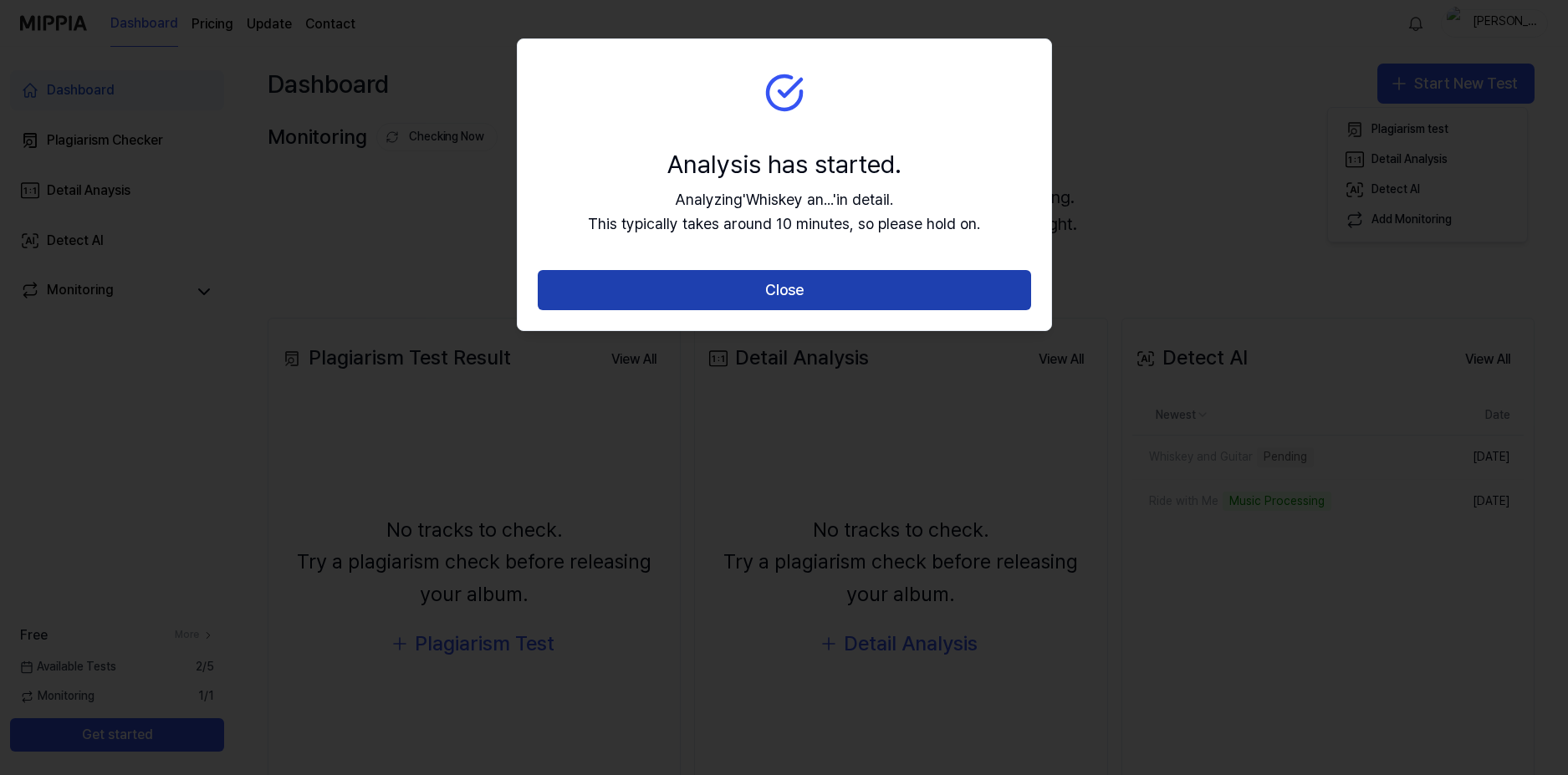
click at [712, 284] on button "Close" at bounding box center [784, 290] width 493 height 40
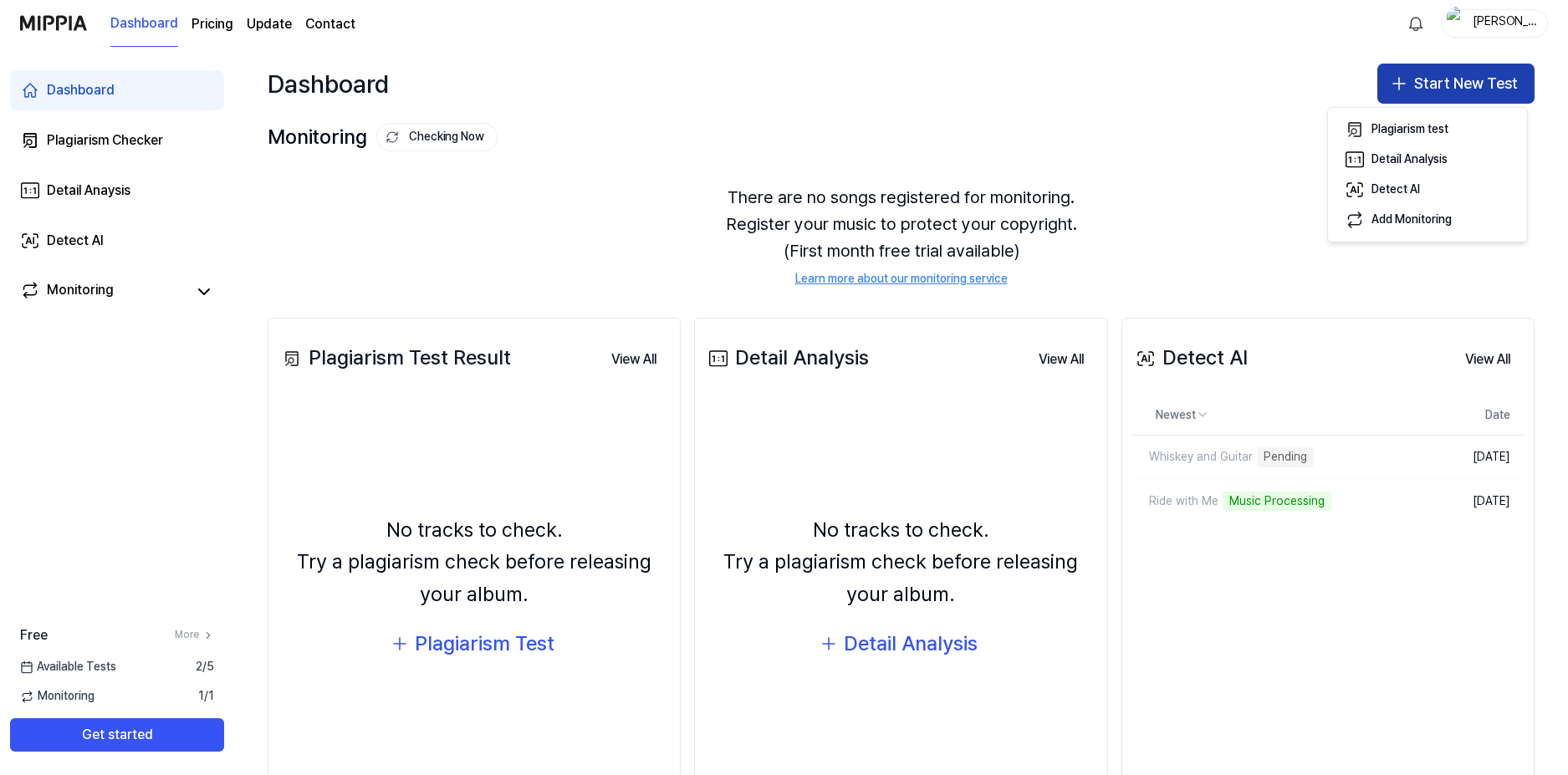
click at [1420, 78] on button "Start New Test" at bounding box center [1456, 83] width 157 height 40
click at [1413, 94] on button "Start New Test" at bounding box center [1456, 83] width 157 height 40
click at [1387, 185] on div "Detect AI" at bounding box center [1395, 189] width 49 height 16
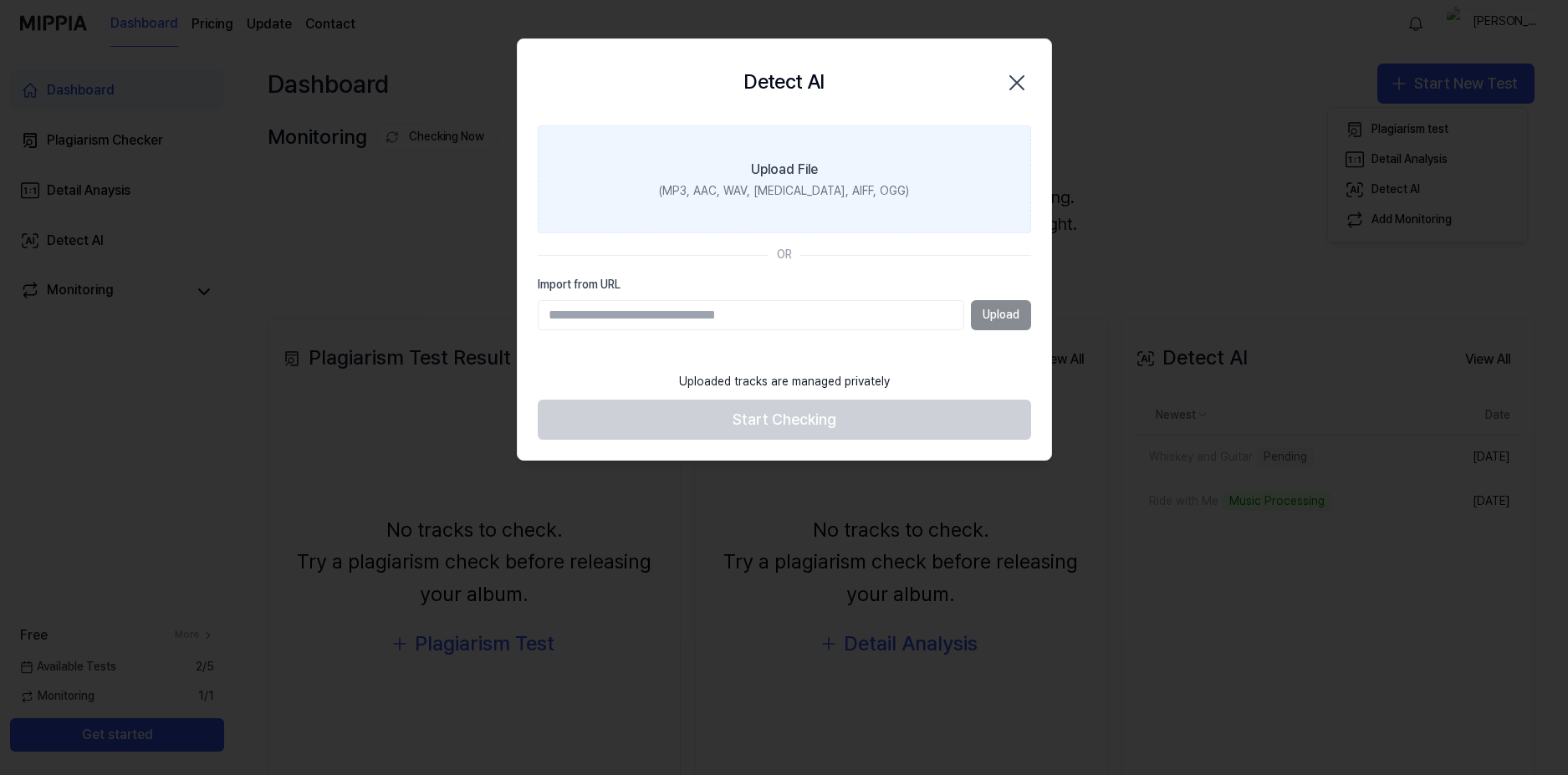
click at [768, 204] on label "Upload File (MP3, AAC, WAV, [MEDICAL_DATA], AIFF, OGG)" at bounding box center [784, 179] width 493 height 109
click at [0, 0] on input "Upload File (MP3, AAC, WAV, [MEDICAL_DATA], AIFF, OGG)" at bounding box center [0, 0] width 0 height 0
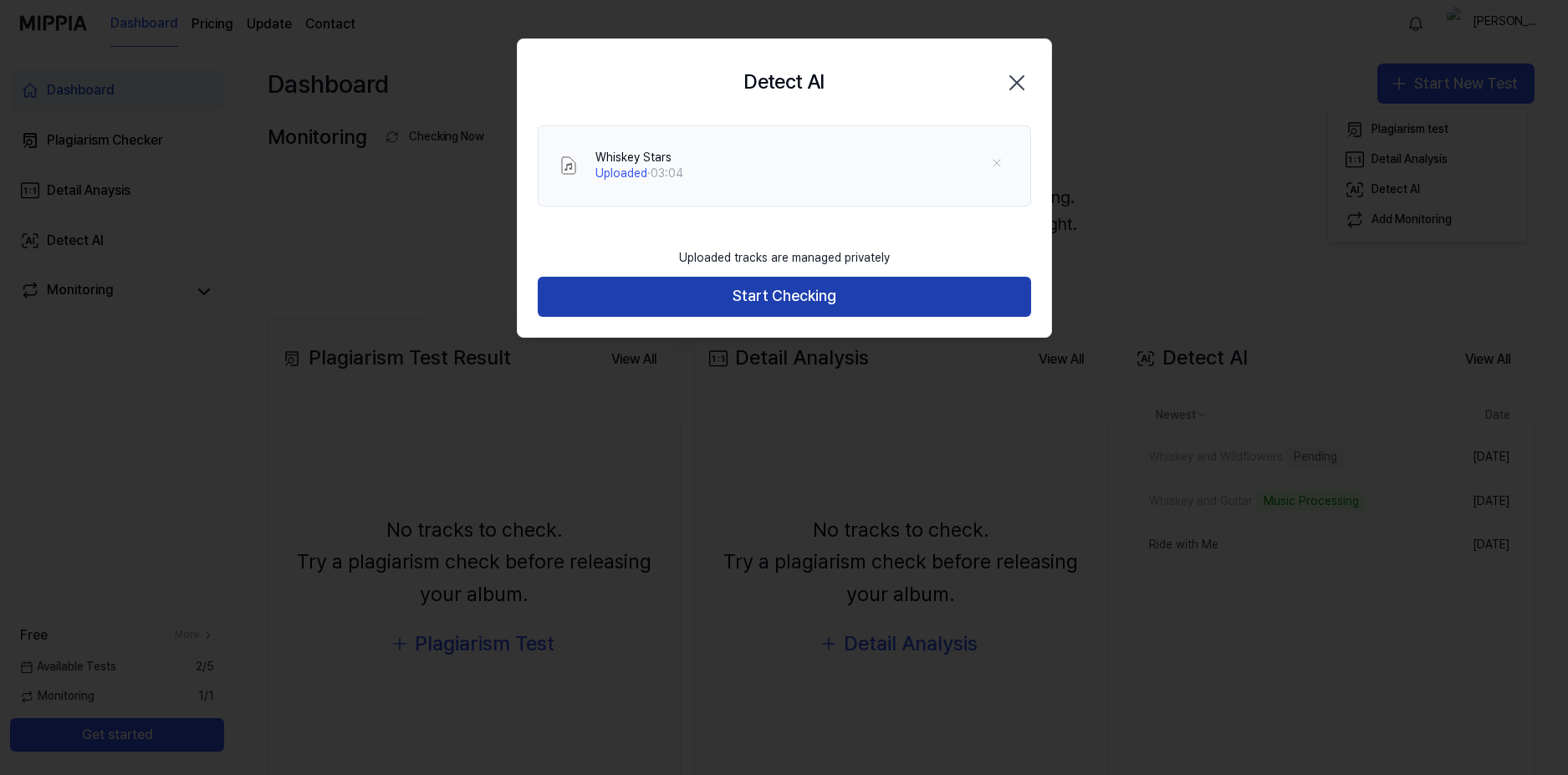
click at [670, 302] on button "Start Checking" at bounding box center [784, 297] width 493 height 40
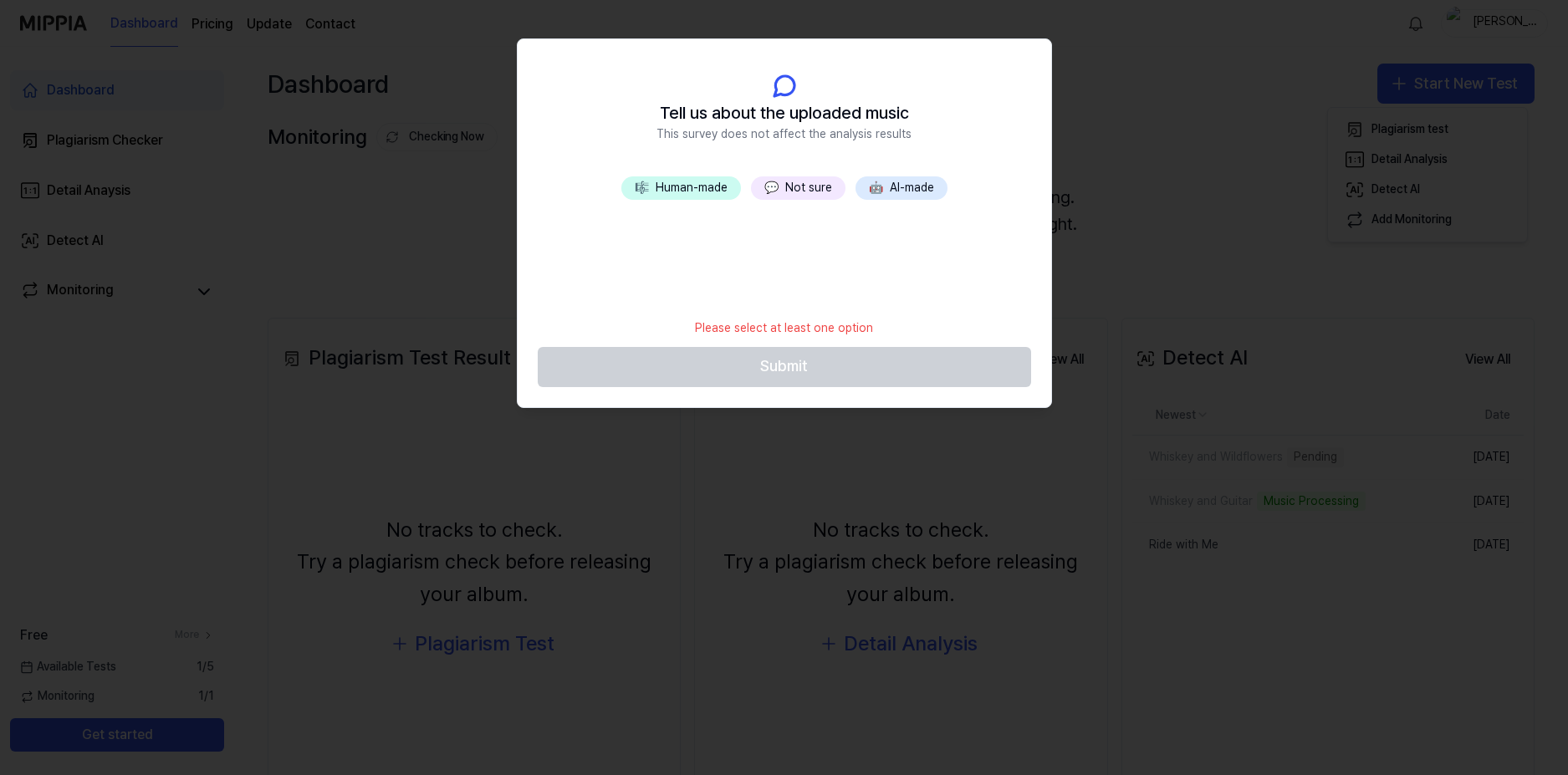
click at [785, 185] on button "💬 Not sure" at bounding box center [798, 188] width 94 height 23
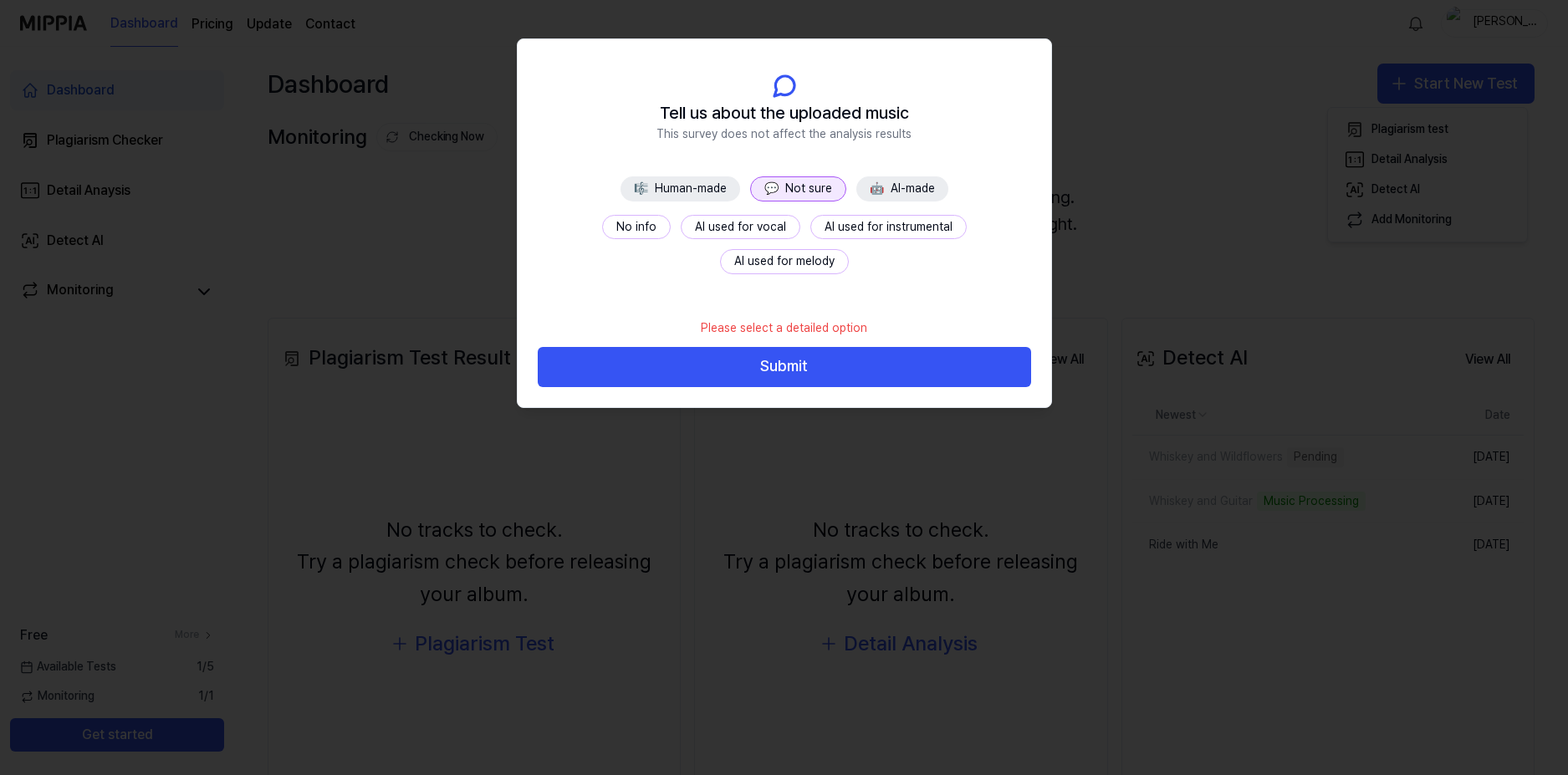
click at [602, 221] on button "No info" at bounding box center [637, 227] width 69 height 25
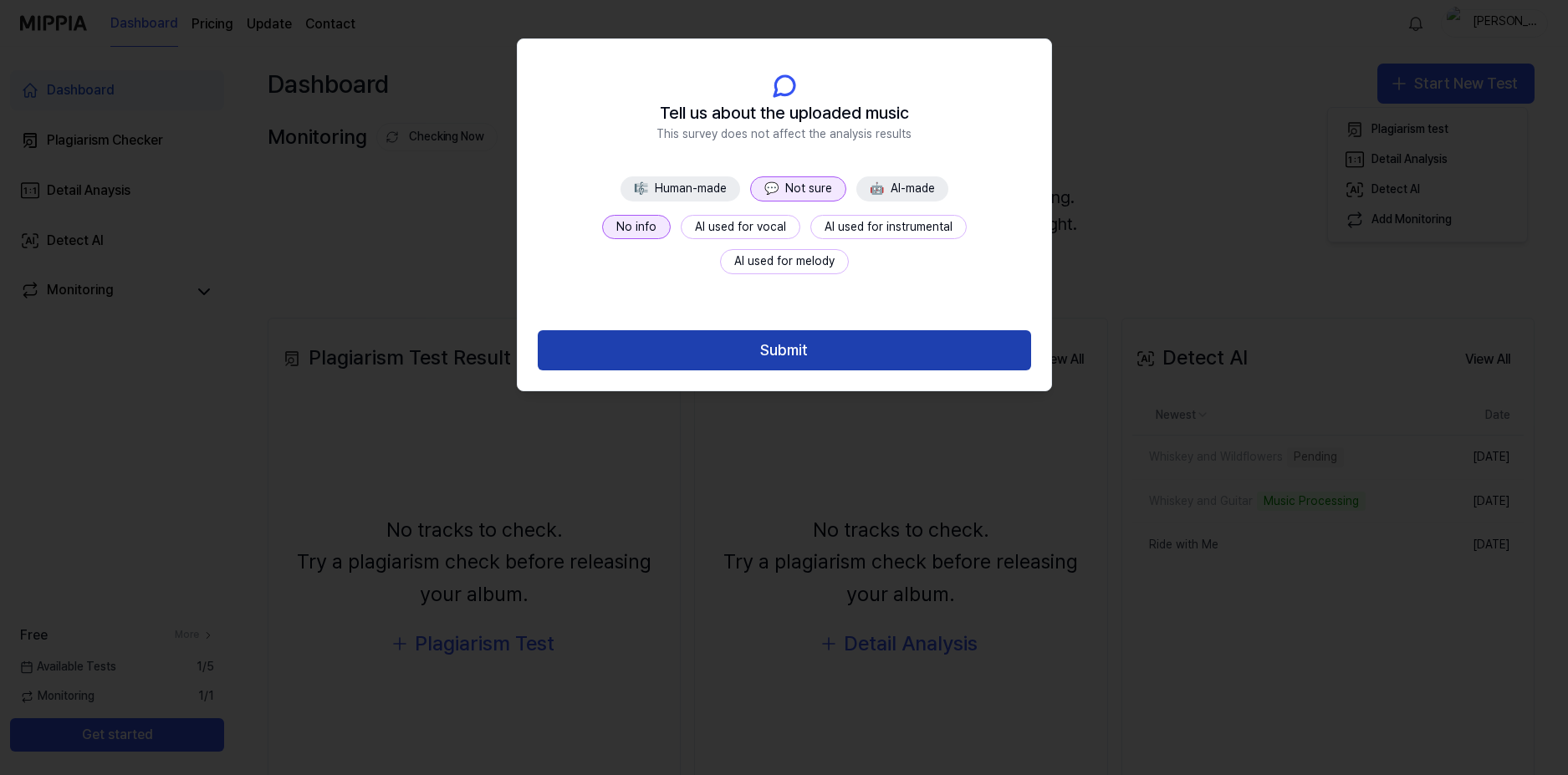
click at [651, 353] on button "Submit" at bounding box center [784, 350] width 493 height 40
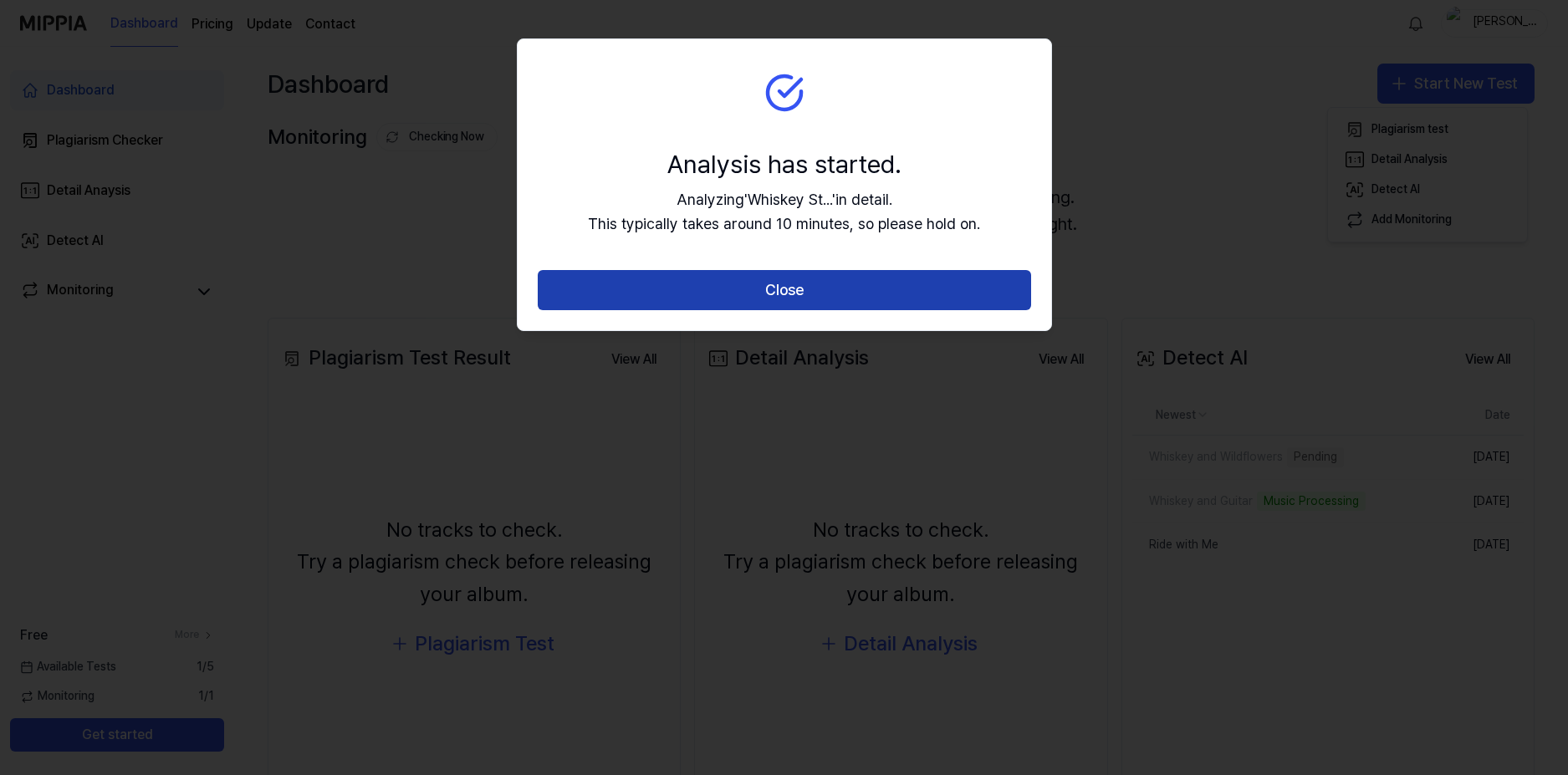
click at [705, 292] on button "Close" at bounding box center [784, 290] width 493 height 40
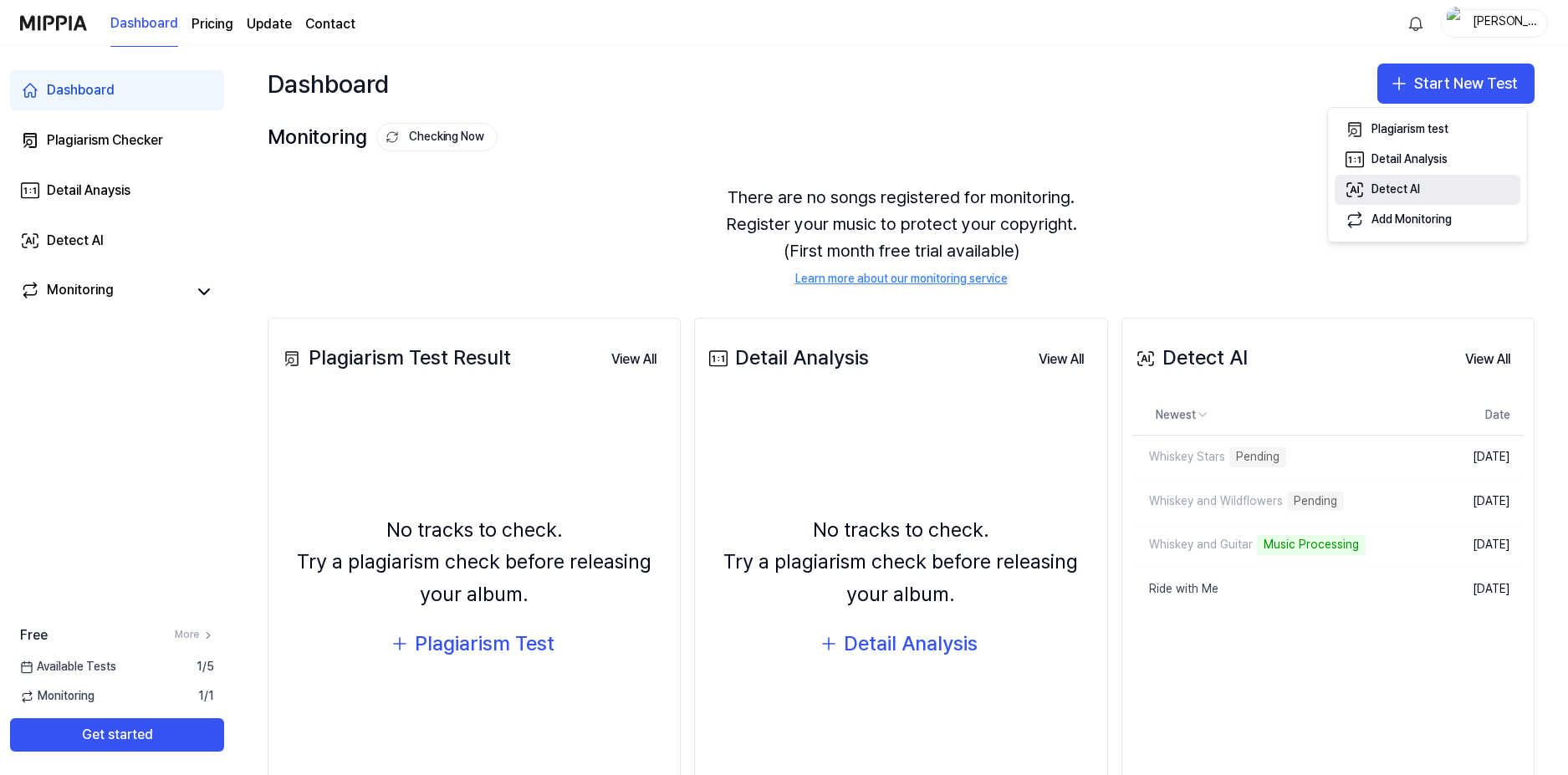
click at [1386, 180] on button "Detect AI" at bounding box center [1427, 190] width 185 height 30
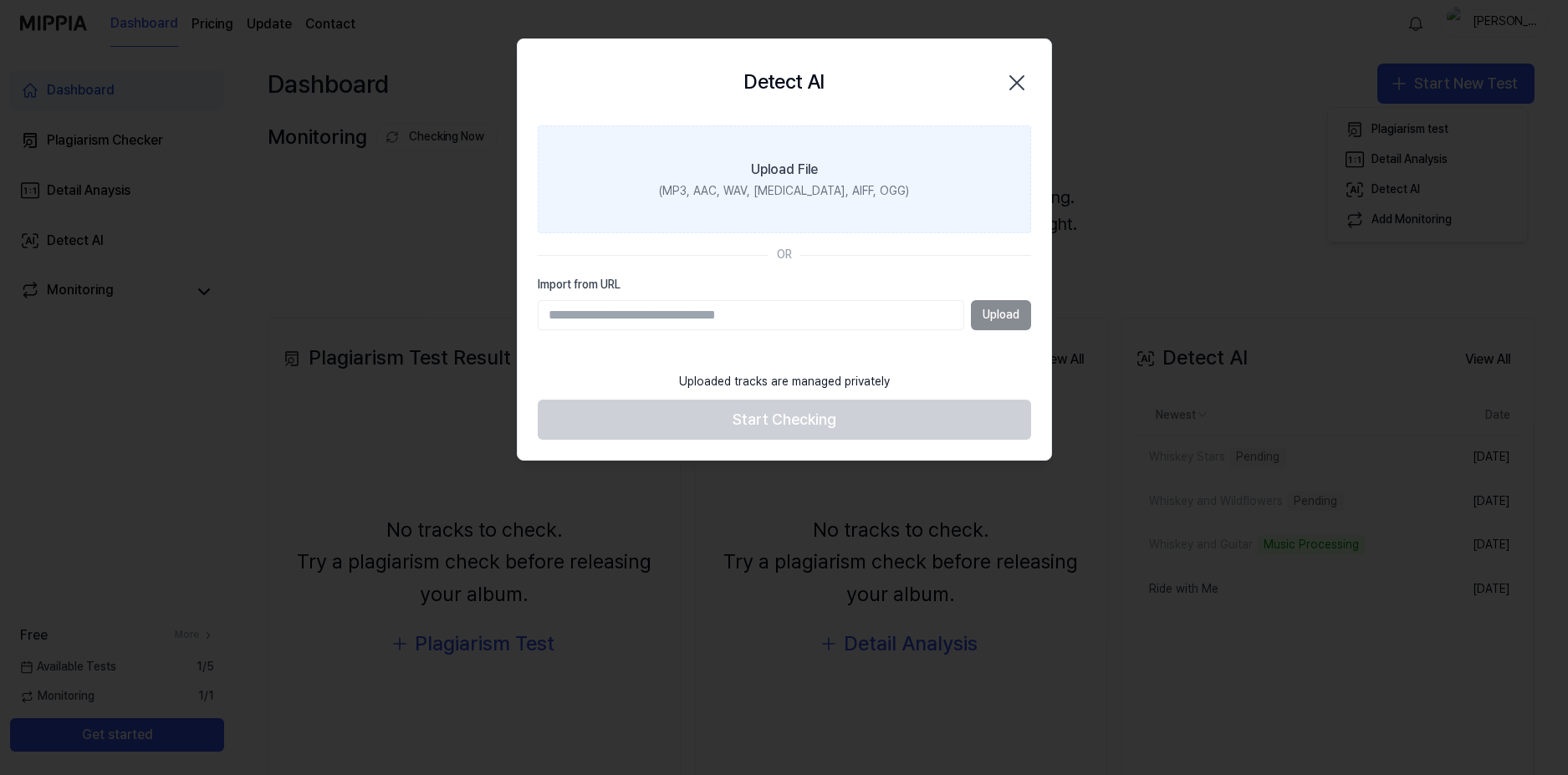
click at [797, 209] on label "Upload File (MP3, AAC, WAV, [MEDICAL_DATA], AIFF, OGG)" at bounding box center [784, 179] width 493 height 109
click at [0, 0] on input "Upload File (MP3, AAC, WAV, [MEDICAL_DATA], AIFF, OGG)" at bounding box center [0, 0] width 0 height 0
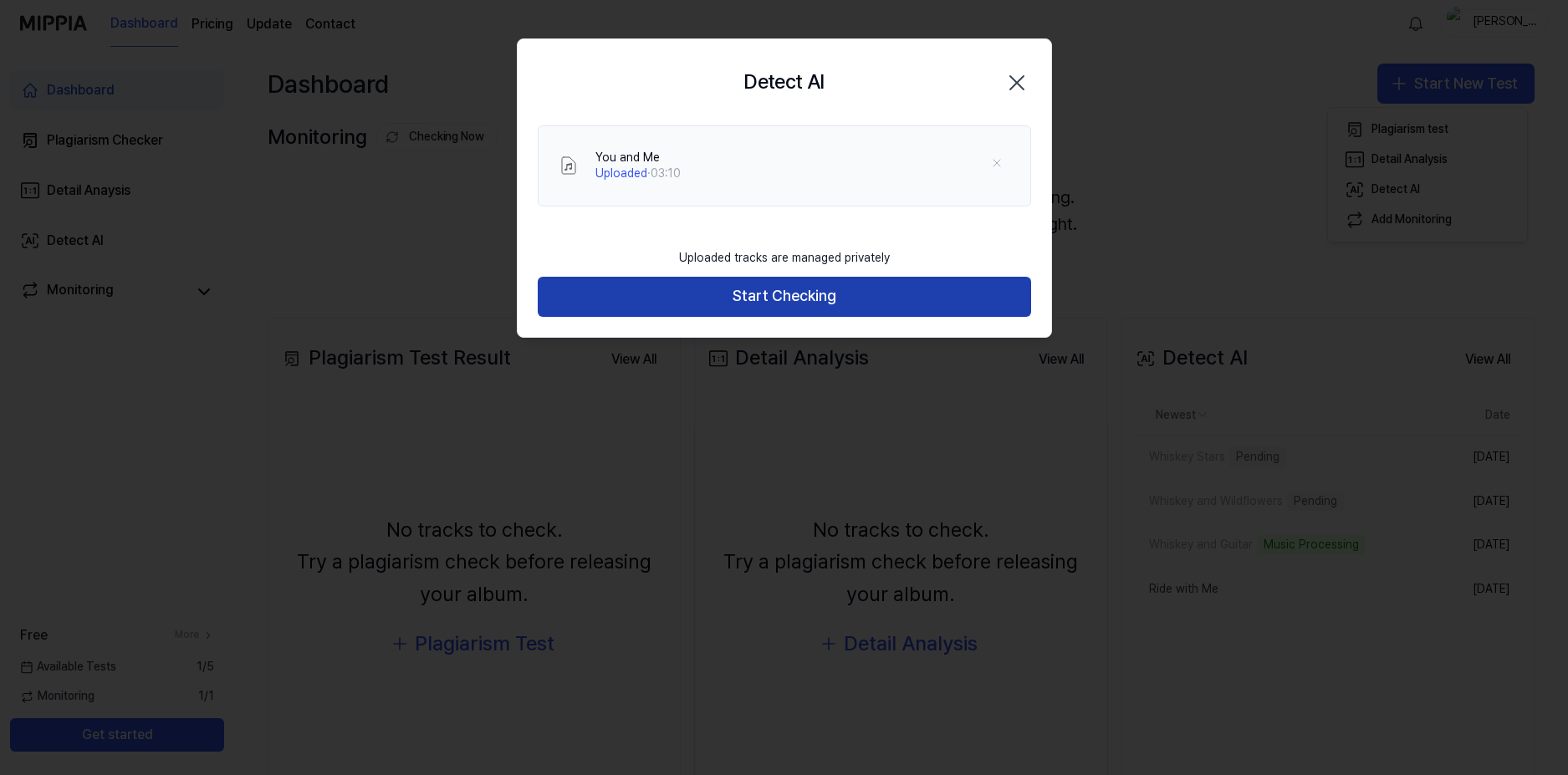
click at [661, 306] on button "Start Checking" at bounding box center [784, 297] width 493 height 40
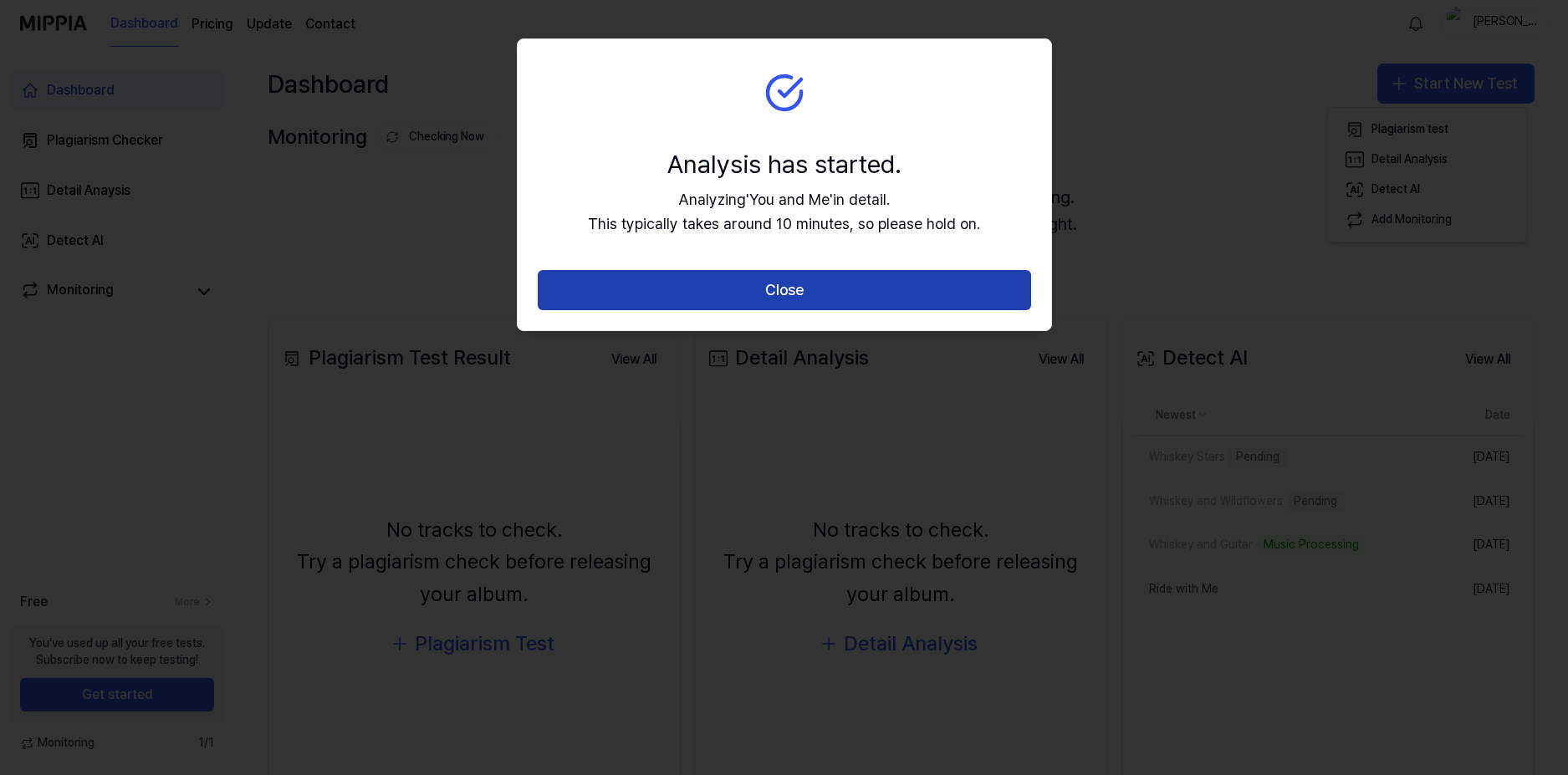
click at [661, 300] on button "Close" at bounding box center [784, 290] width 493 height 40
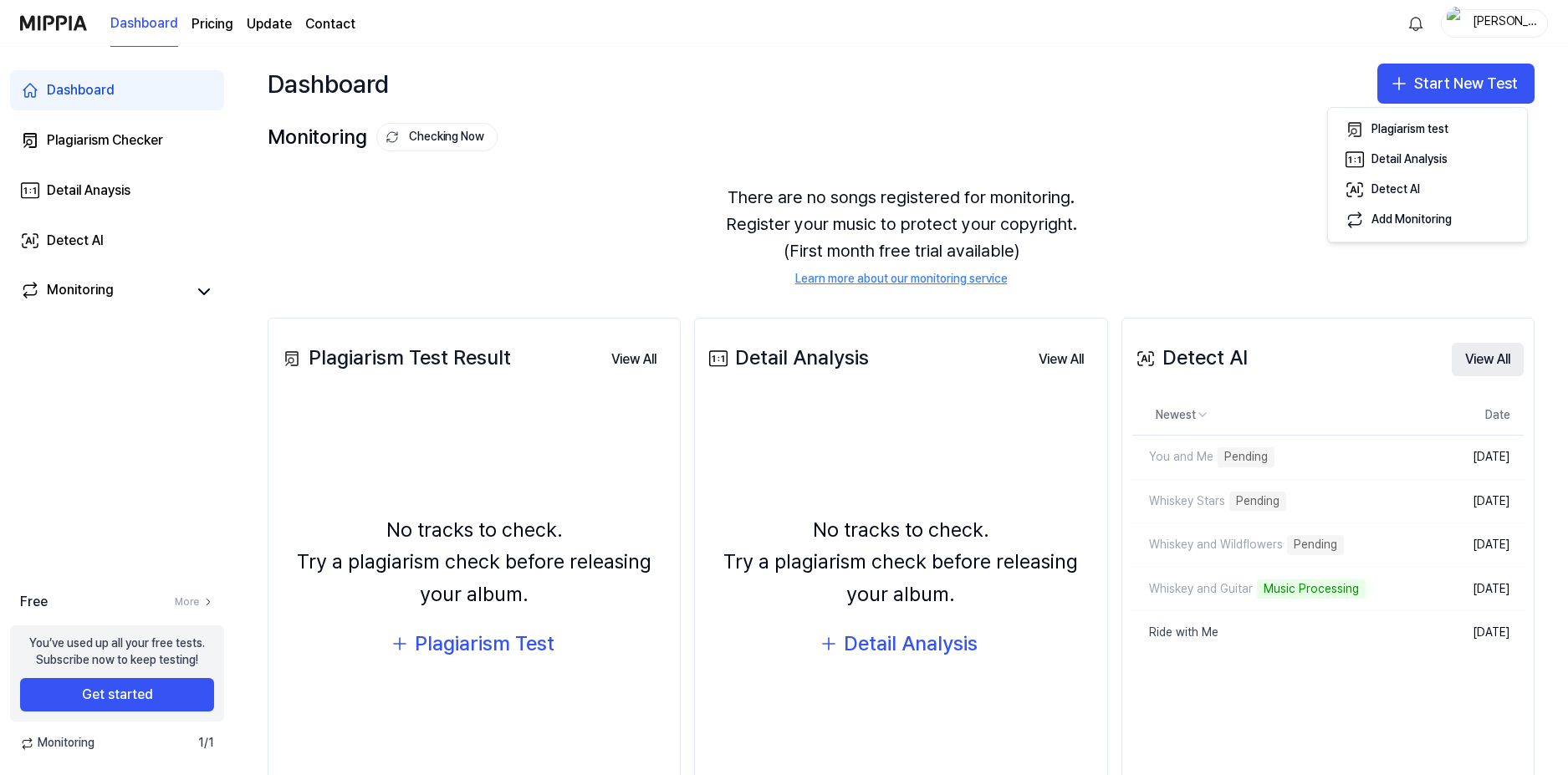
click at [1473, 360] on button "View All" at bounding box center [1488, 360] width 72 height 33
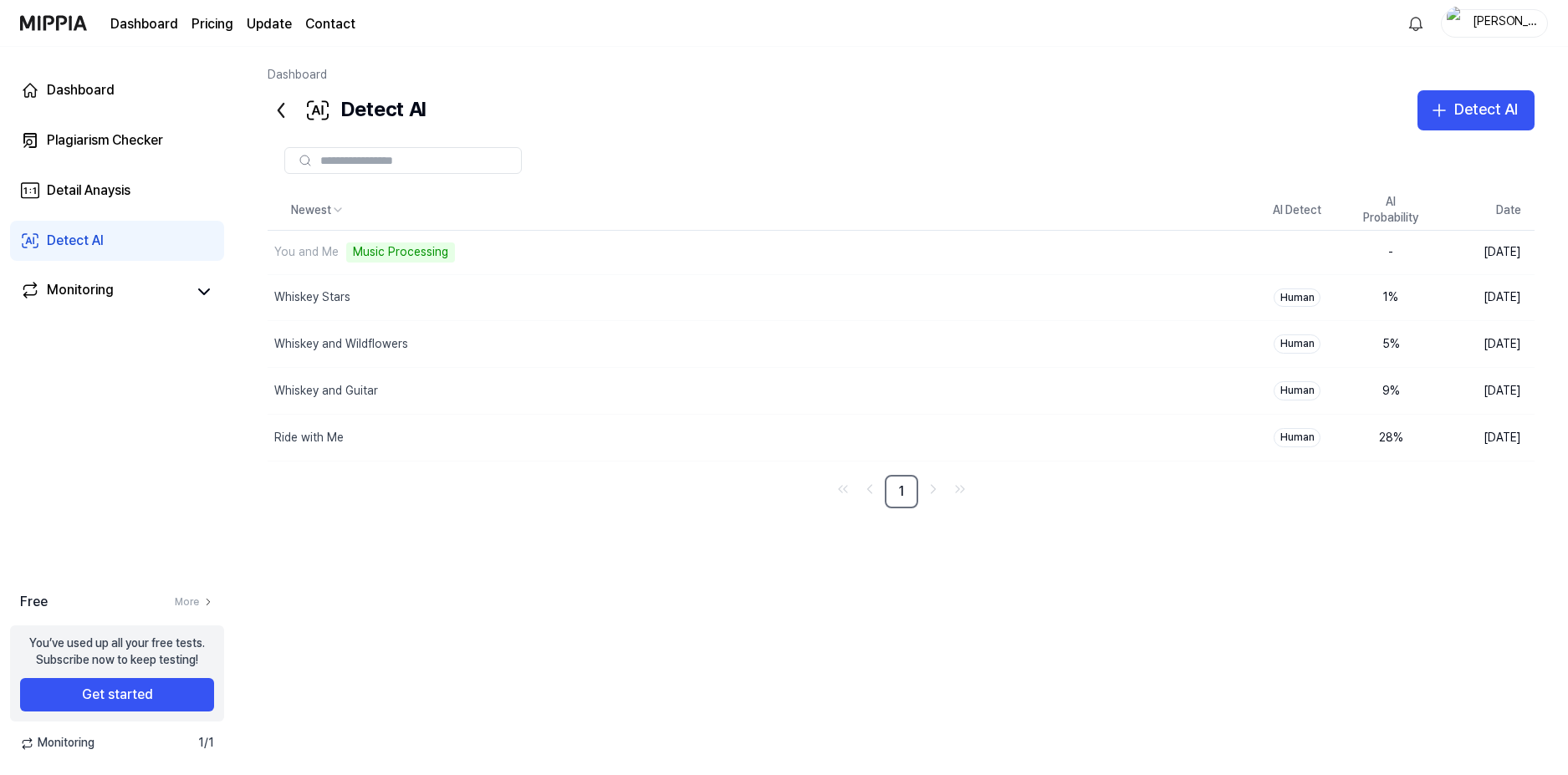
click at [1458, 580] on div "Newest AI Detect AI Probability Date You and Me Music Processing Delete - [DATE…" at bounding box center [901, 443] width 1267 height 505
